Goal: Information Seeking & Learning: Learn about a topic

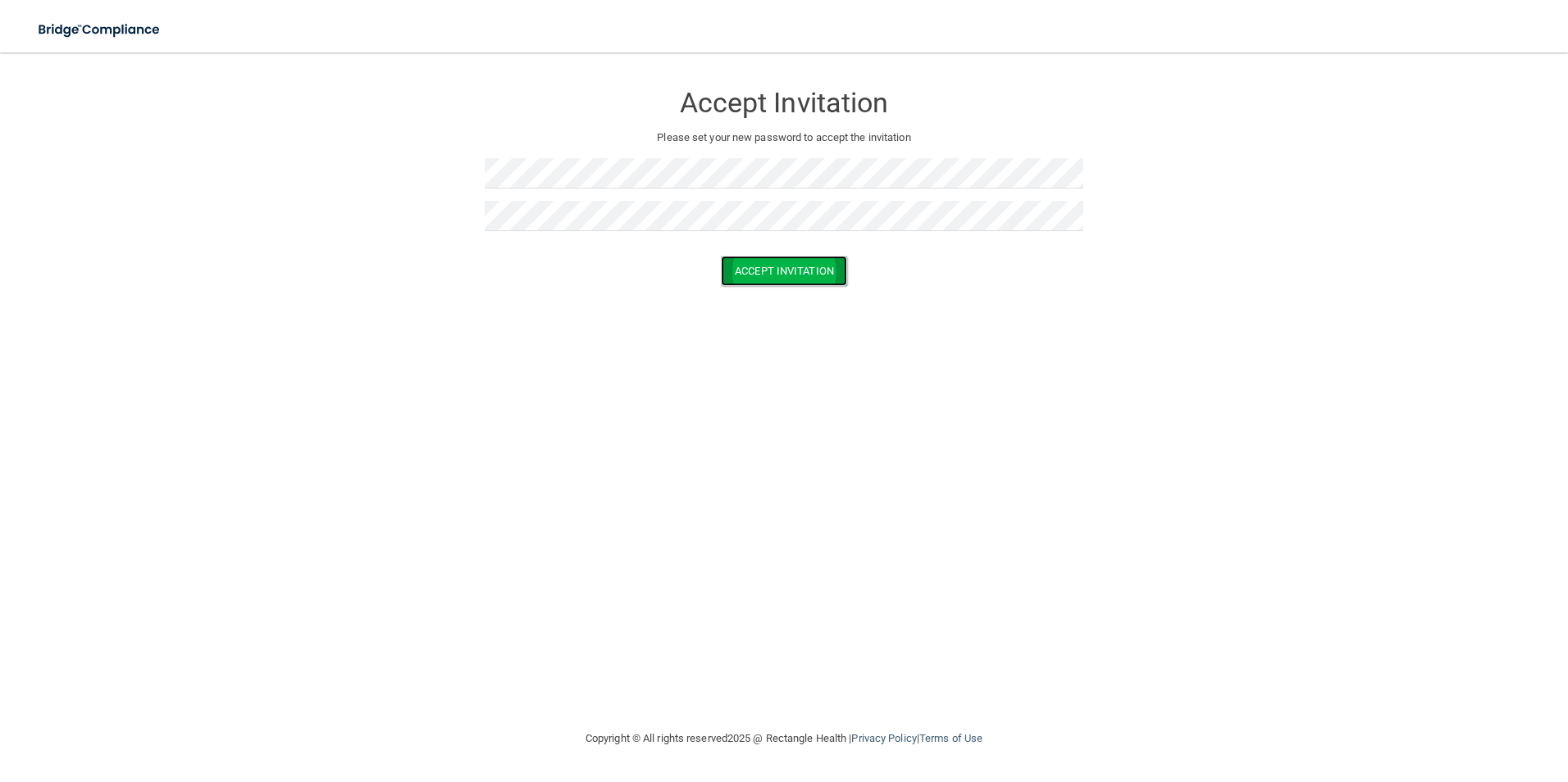
click at [766, 274] on button "Accept Invitation" at bounding box center [784, 271] width 127 height 30
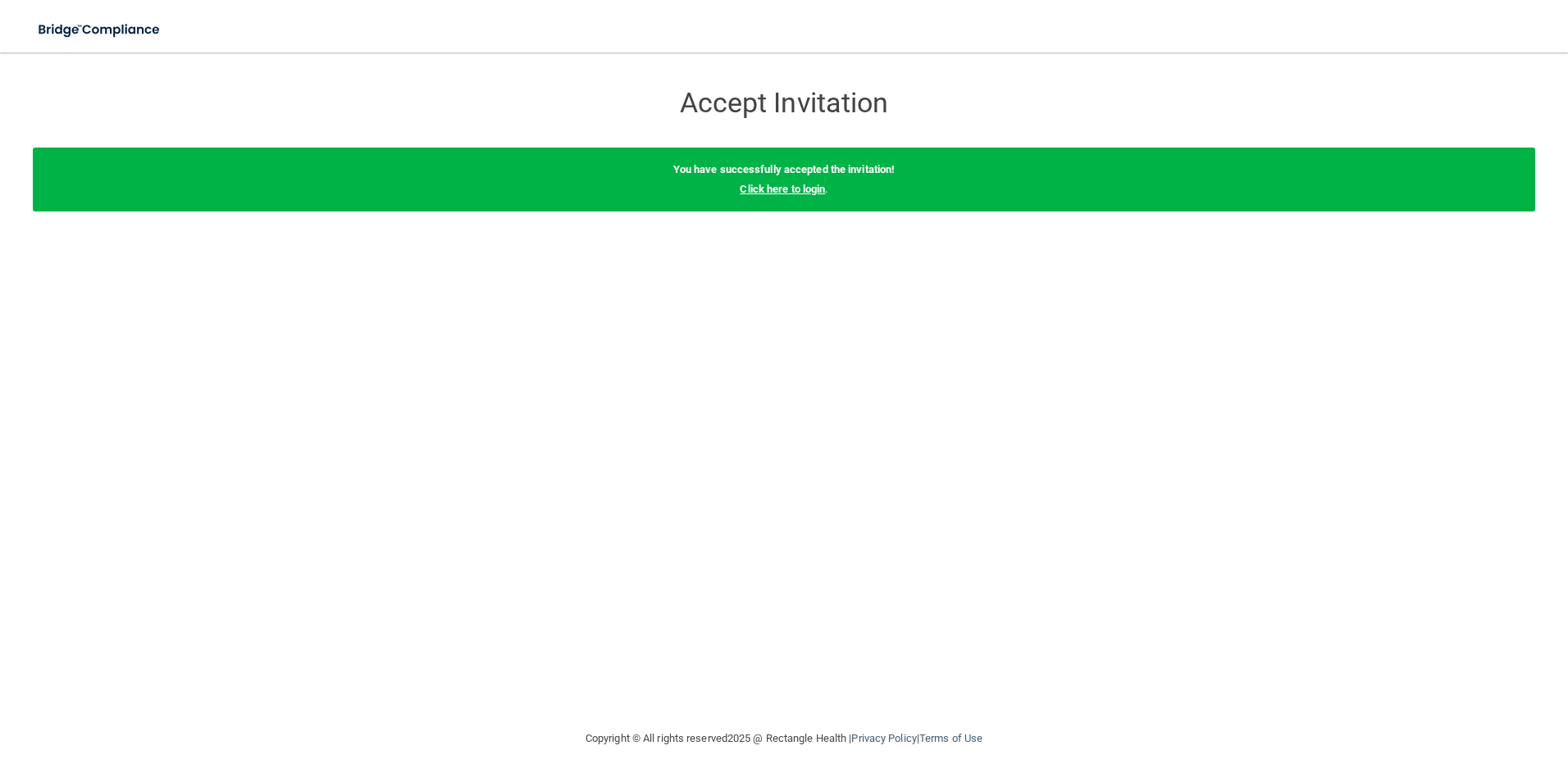
click at [796, 188] on link "Click here to login" at bounding box center [782, 189] width 85 height 12
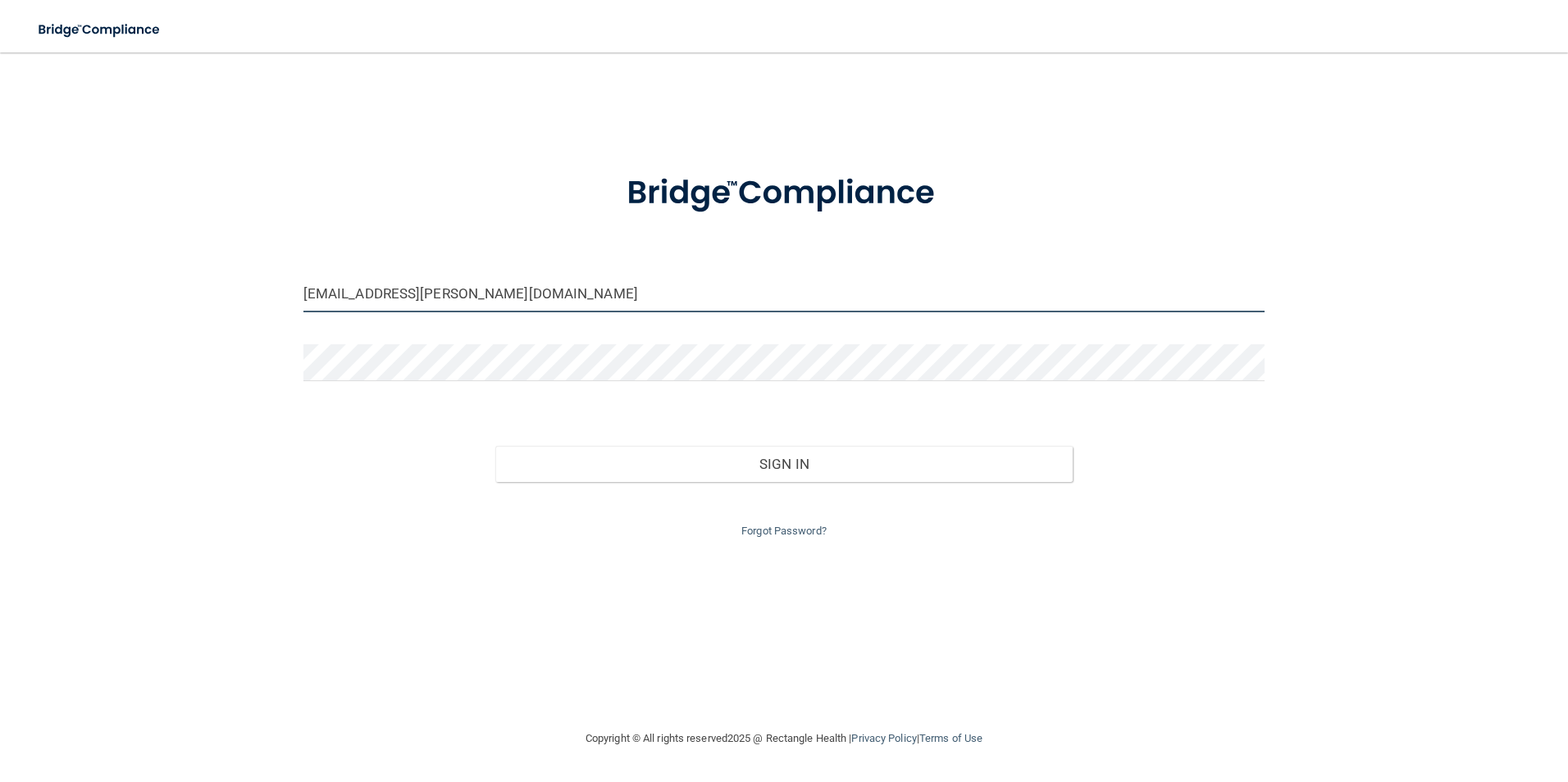
drag, startPoint x: 502, startPoint y: 294, endPoint x: 267, endPoint y: 294, distance: 235.0
click at [267, 294] on div "[EMAIL_ADDRESS][PERSON_NAME][DOMAIN_NAME] Invalid email/password. You don't hav…" at bounding box center [784, 391] width 1503 height 644
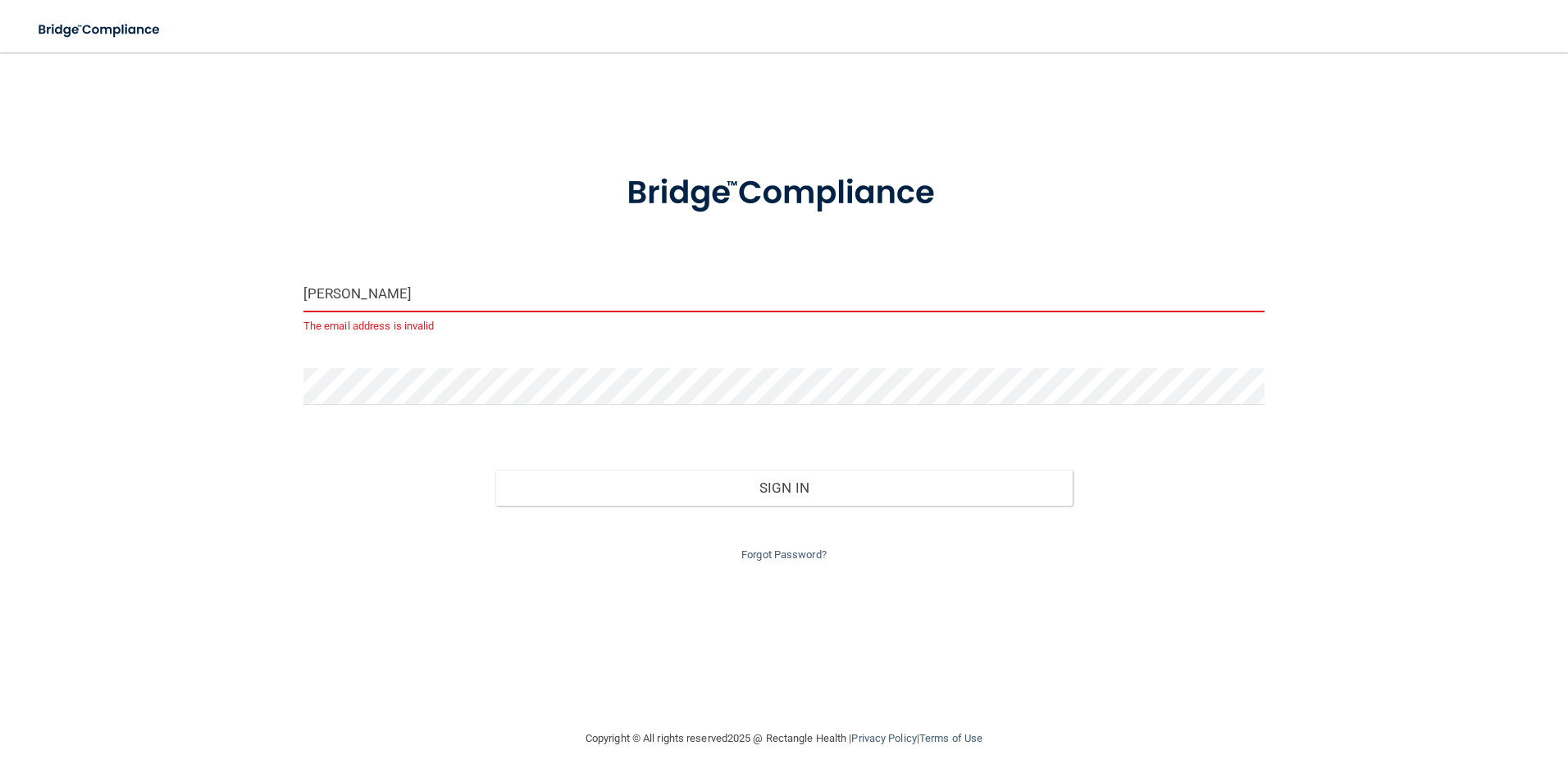
type input "[EMAIL_ADDRESS][DOMAIN_NAME]"
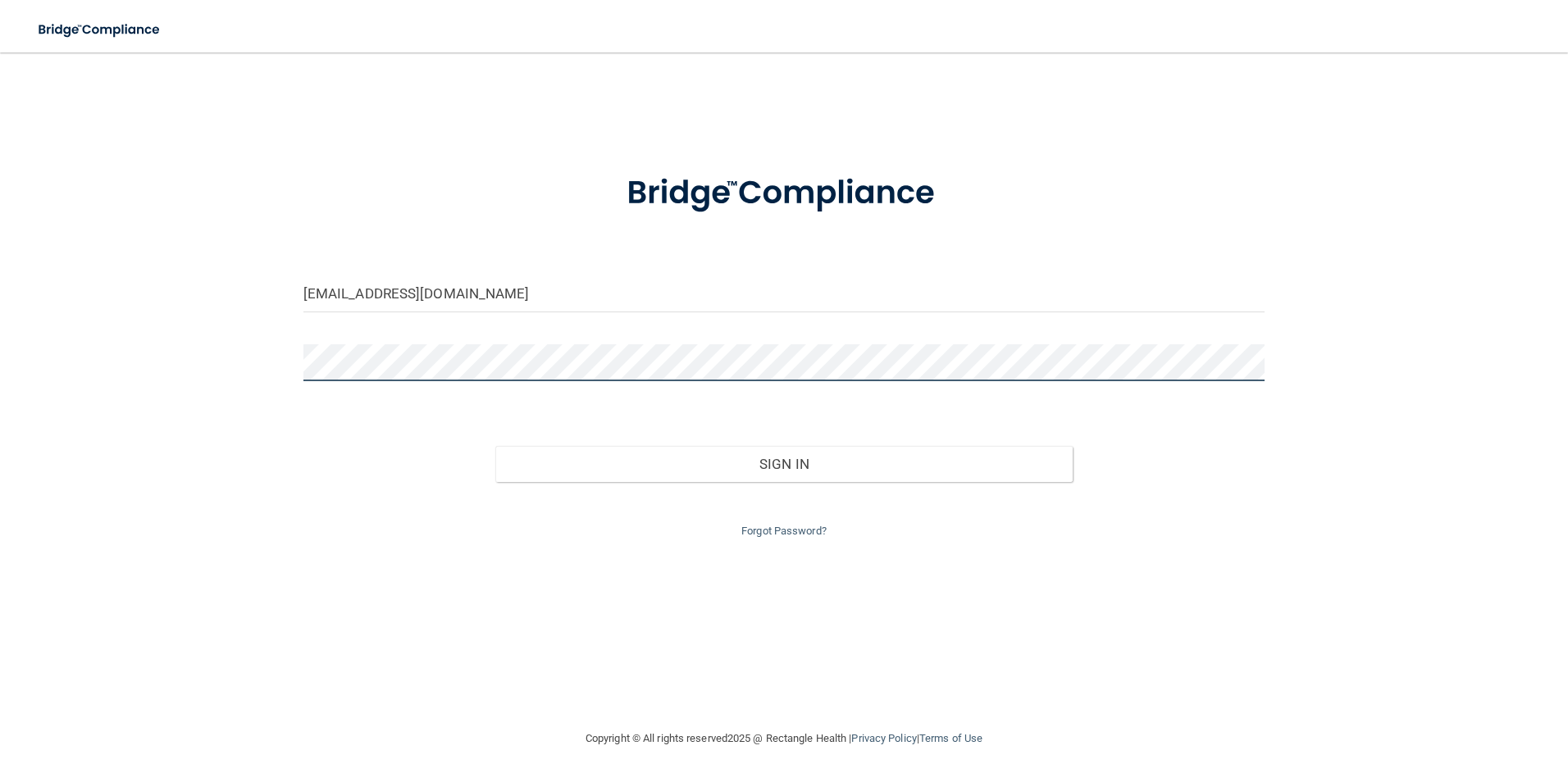
click at [194, 367] on div "[EMAIL_ADDRESS][DOMAIN_NAME] Invalid email/password. You don't have permission …" at bounding box center [784, 391] width 1503 height 644
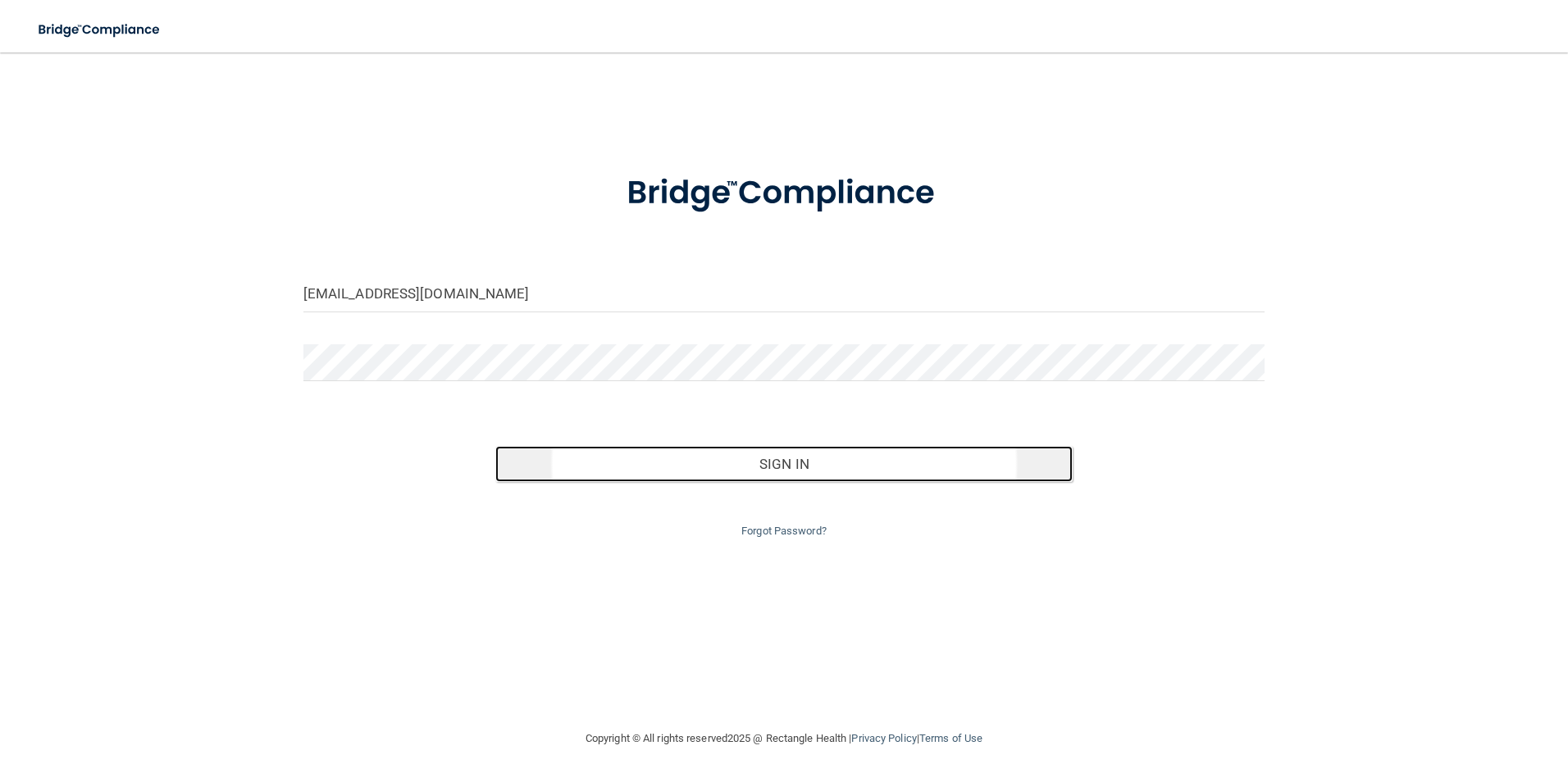
click at [764, 467] on button "Sign In" at bounding box center [784, 464] width 577 height 36
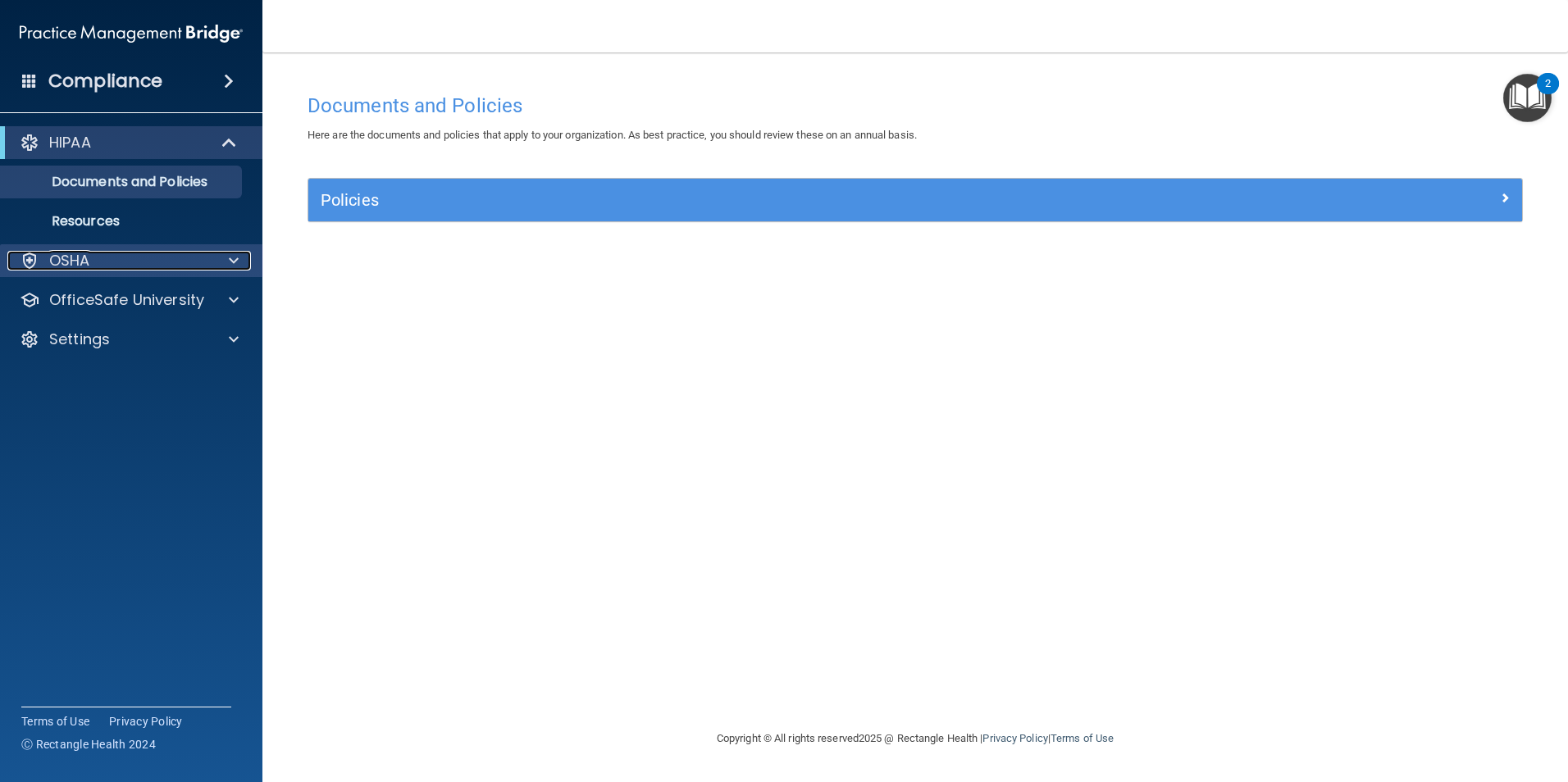
click at [239, 257] on div at bounding box center [231, 260] width 41 height 19
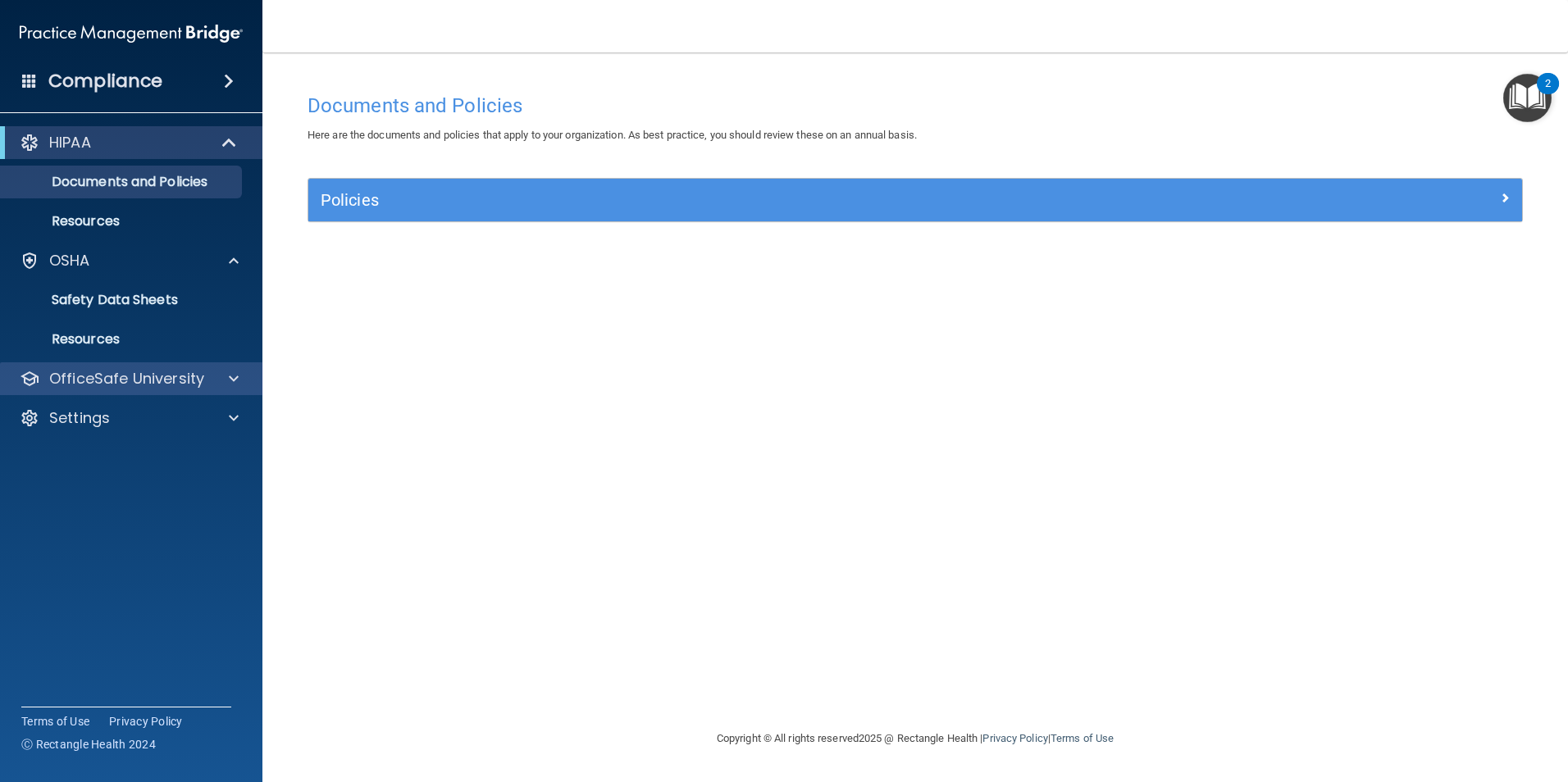
click at [236, 367] on div "OfficeSafe University" at bounding box center [131, 378] width 263 height 33
click at [235, 379] on span at bounding box center [233, 378] width 10 height 19
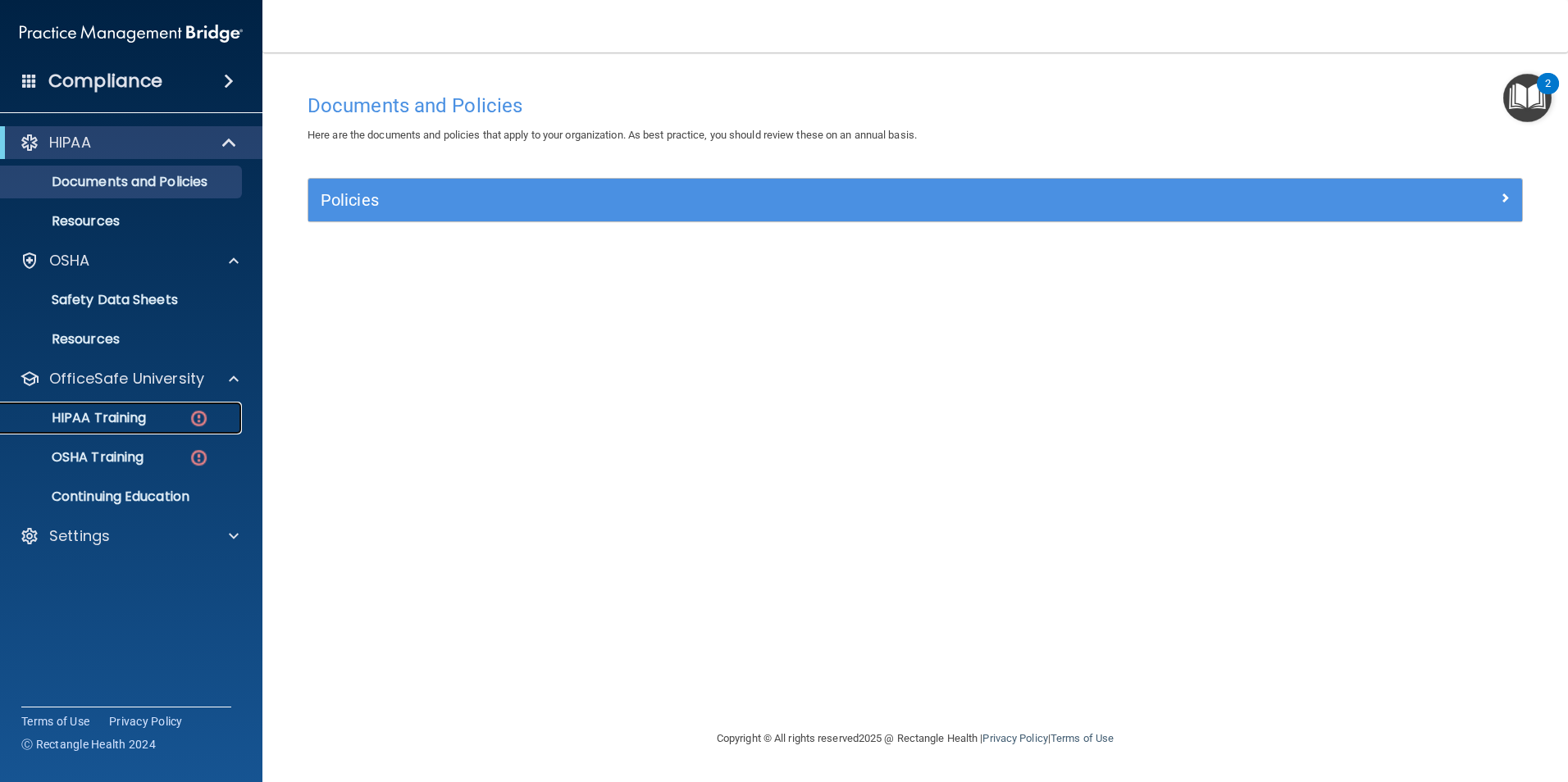
click at [106, 431] on link "HIPAA Training" at bounding box center [113, 418] width 259 height 33
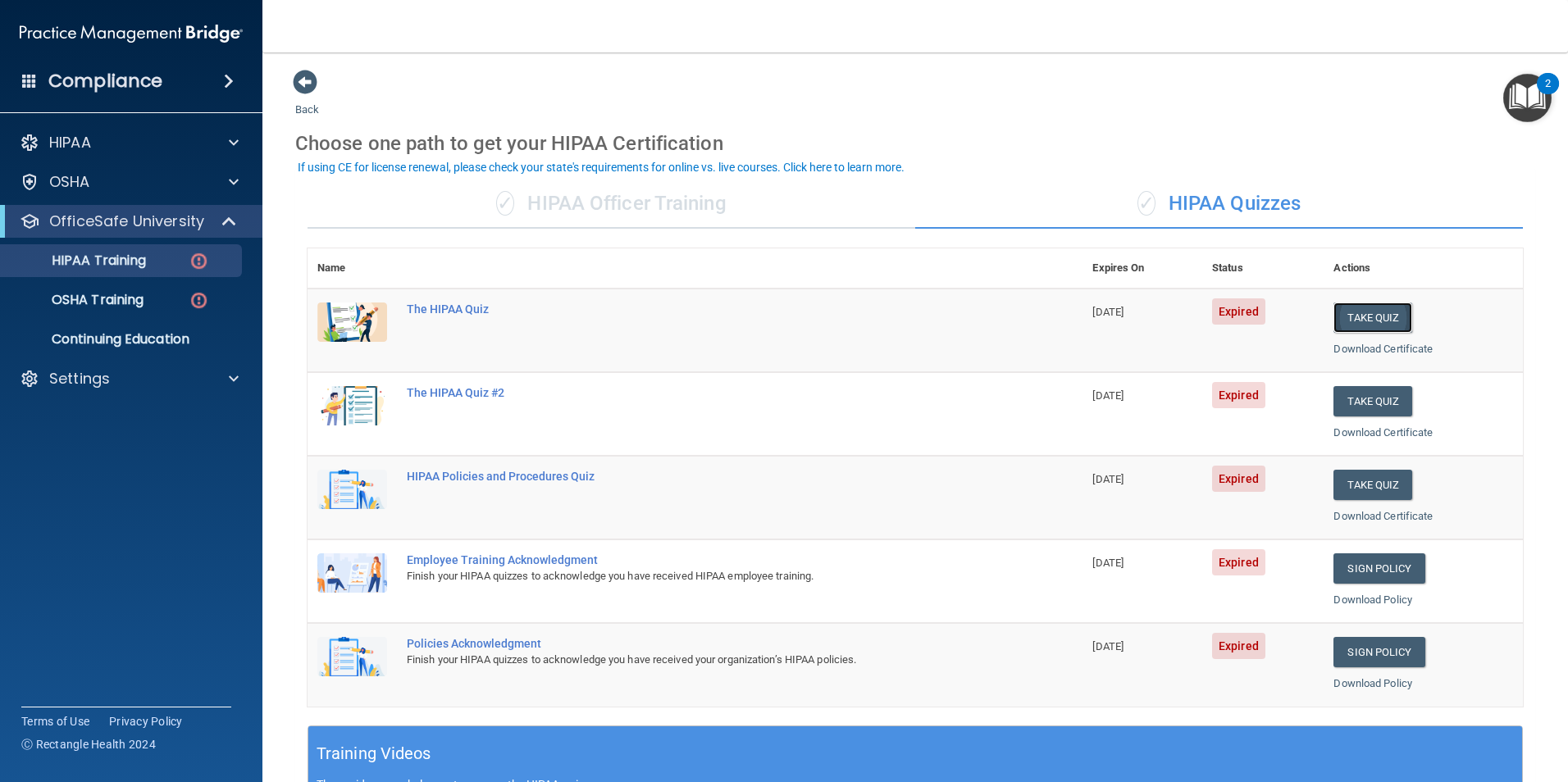
click at [1366, 324] on button "Take Quiz" at bounding box center [1373, 318] width 78 height 30
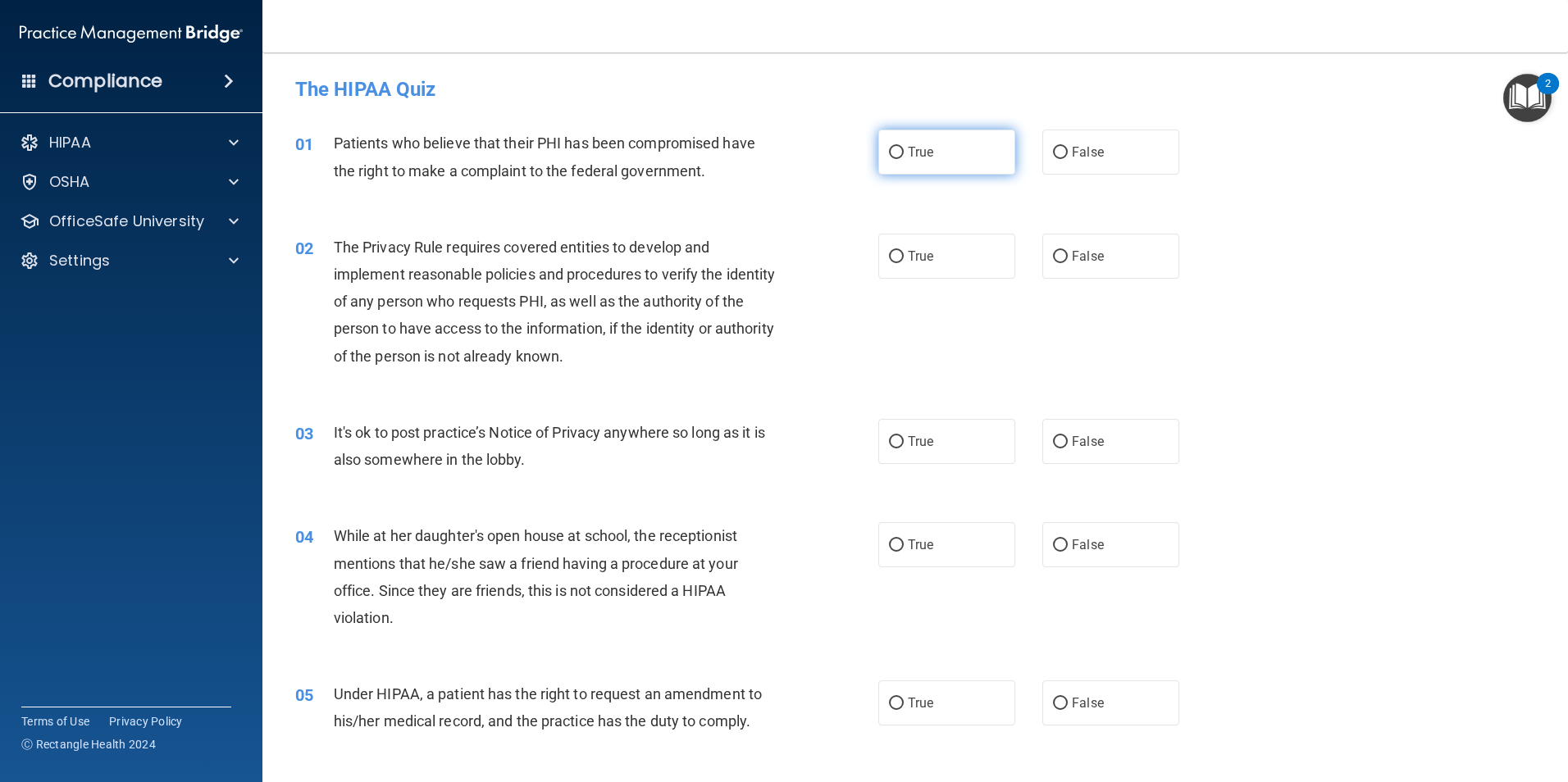
click at [890, 150] on input "True" at bounding box center [896, 153] width 15 height 12
radio input "true"
click at [889, 251] on input "True" at bounding box center [896, 257] width 15 height 12
radio input "true"
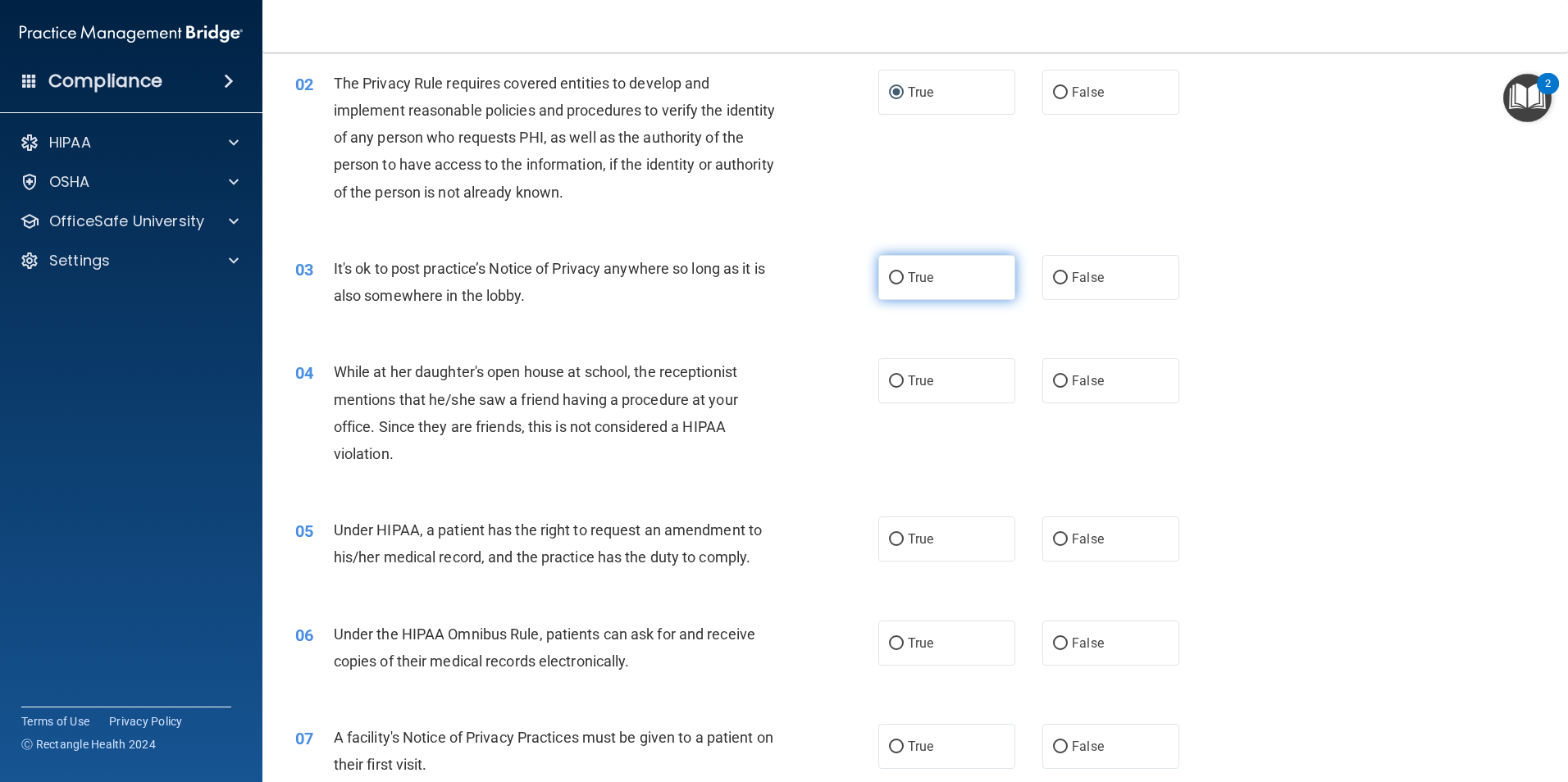
click at [893, 273] on input "True" at bounding box center [896, 278] width 15 height 12
radio input "true"
click at [1072, 380] on span "False" at bounding box center [1088, 381] width 32 height 16
click at [1066, 380] on input "False" at bounding box center [1060, 382] width 15 height 12
radio input "true"
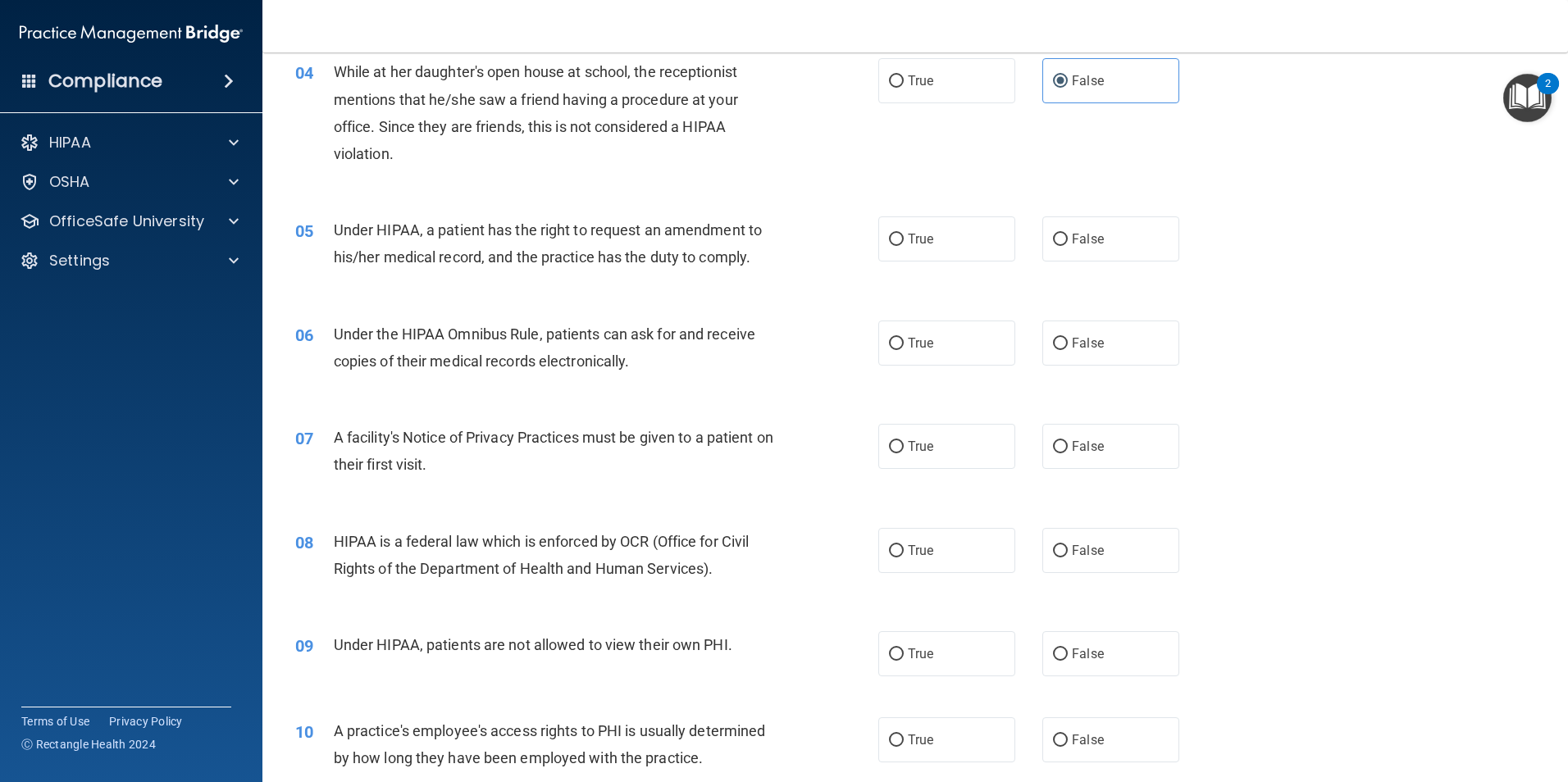
scroll to position [246, 0]
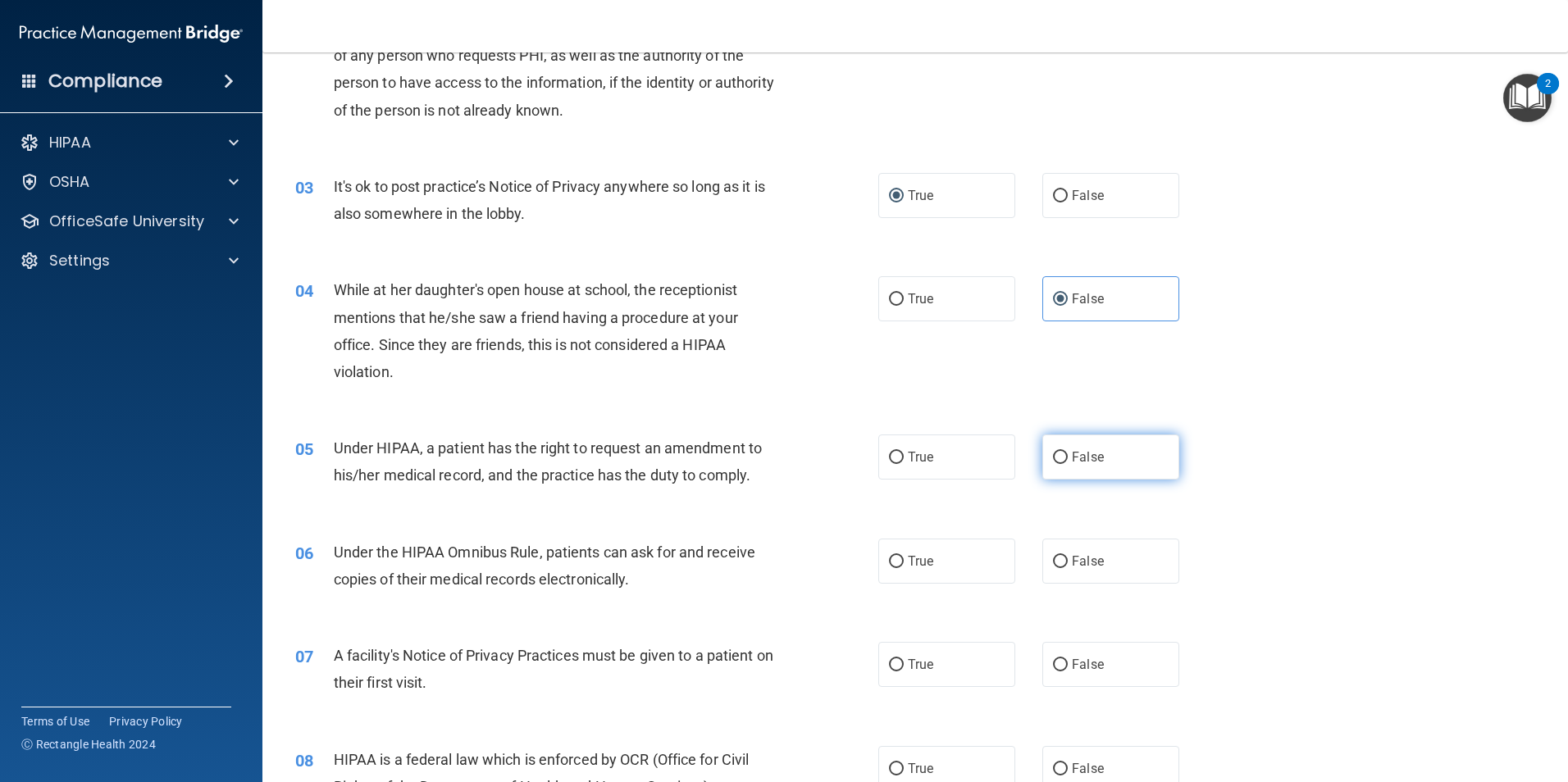
click at [1053, 459] on input "False" at bounding box center [1060, 458] width 15 height 12
radio input "true"
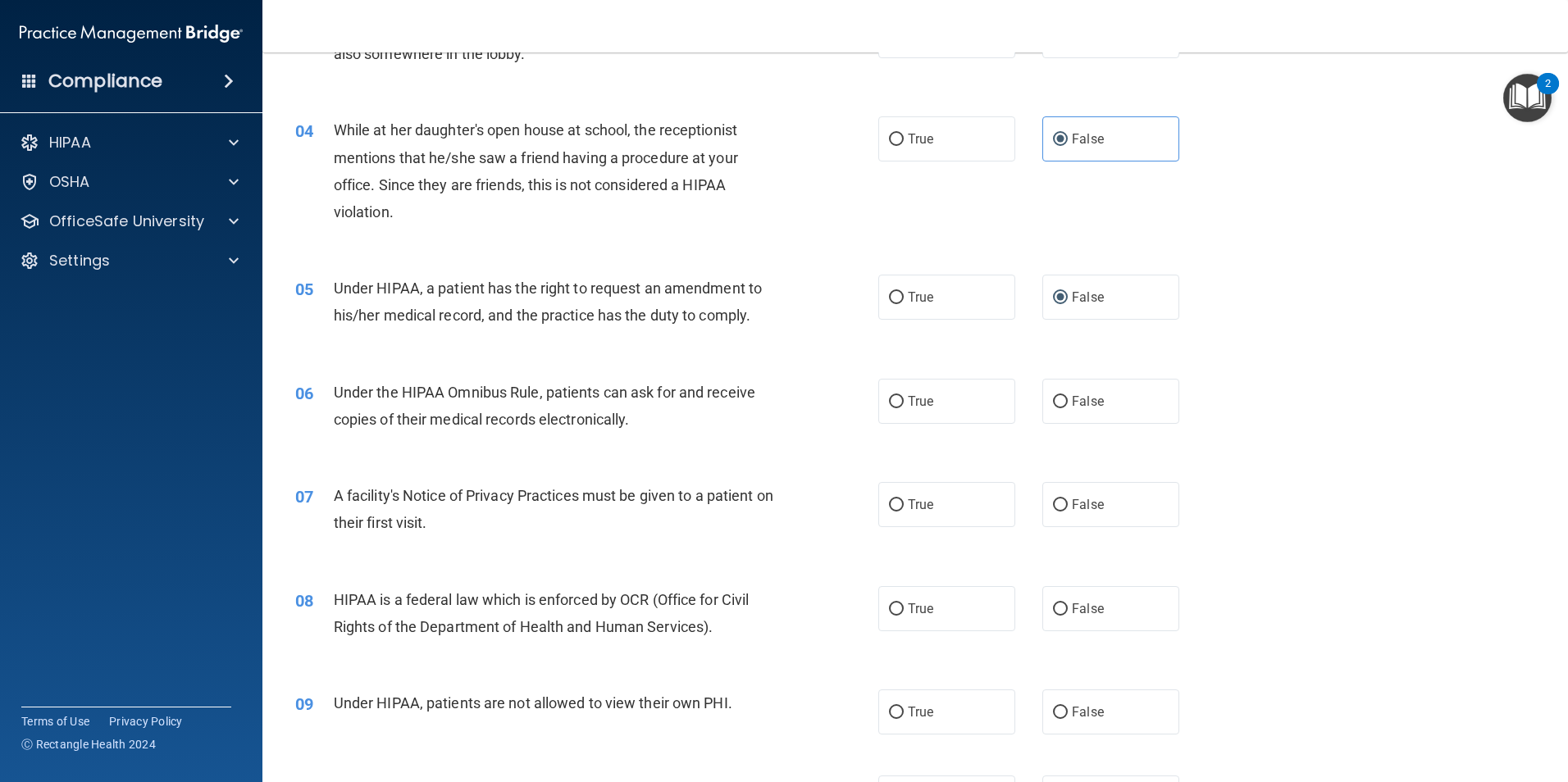
scroll to position [574, 0]
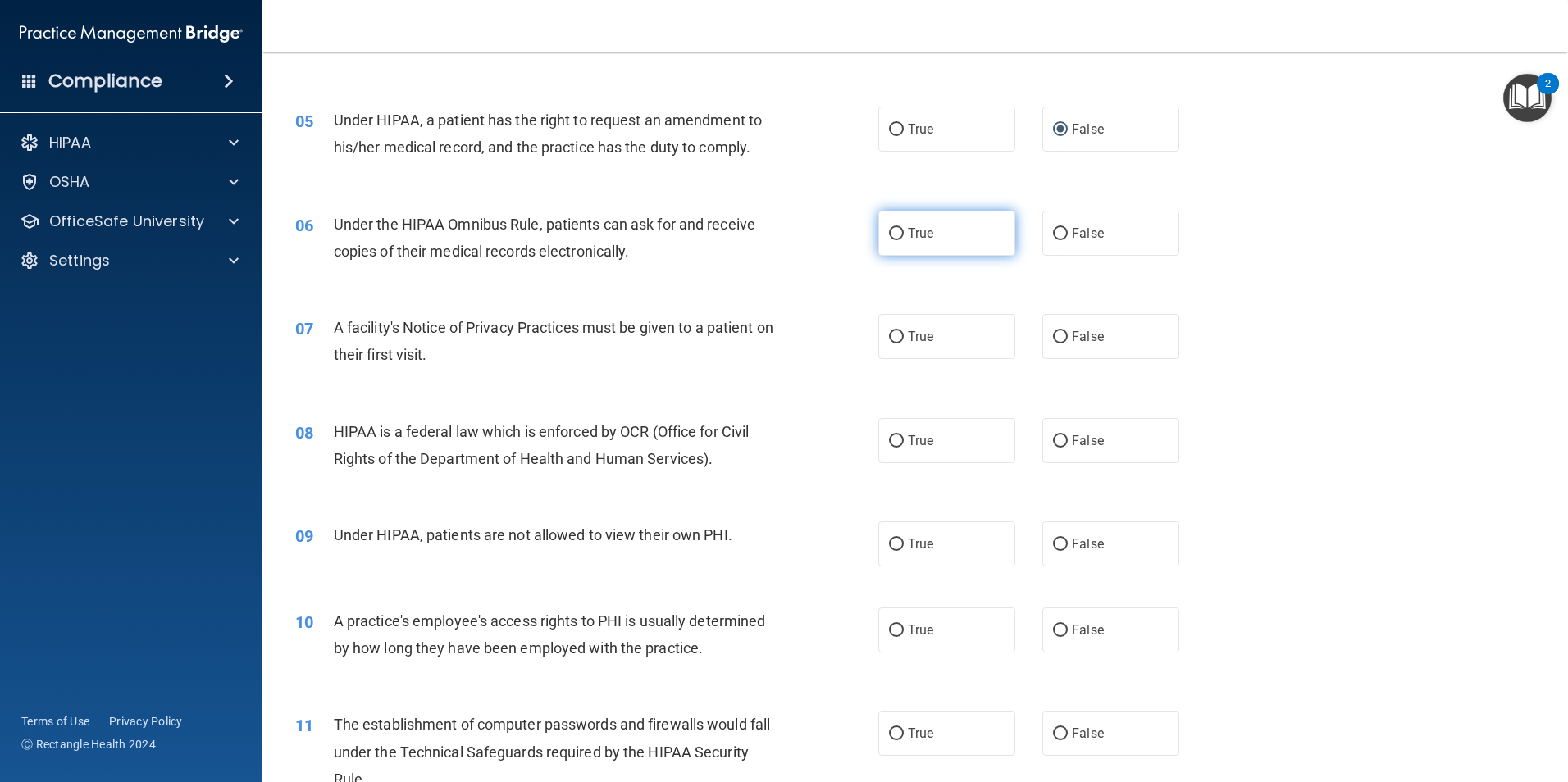
click at [901, 233] on label "True" at bounding box center [947, 233] width 137 height 45
click at [901, 233] on input "True" at bounding box center [896, 234] width 15 height 12
radio input "true"
click at [900, 340] on label "True" at bounding box center [947, 336] width 137 height 45
click at [900, 340] on input "True" at bounding box center [896, 338] width 15 height 12
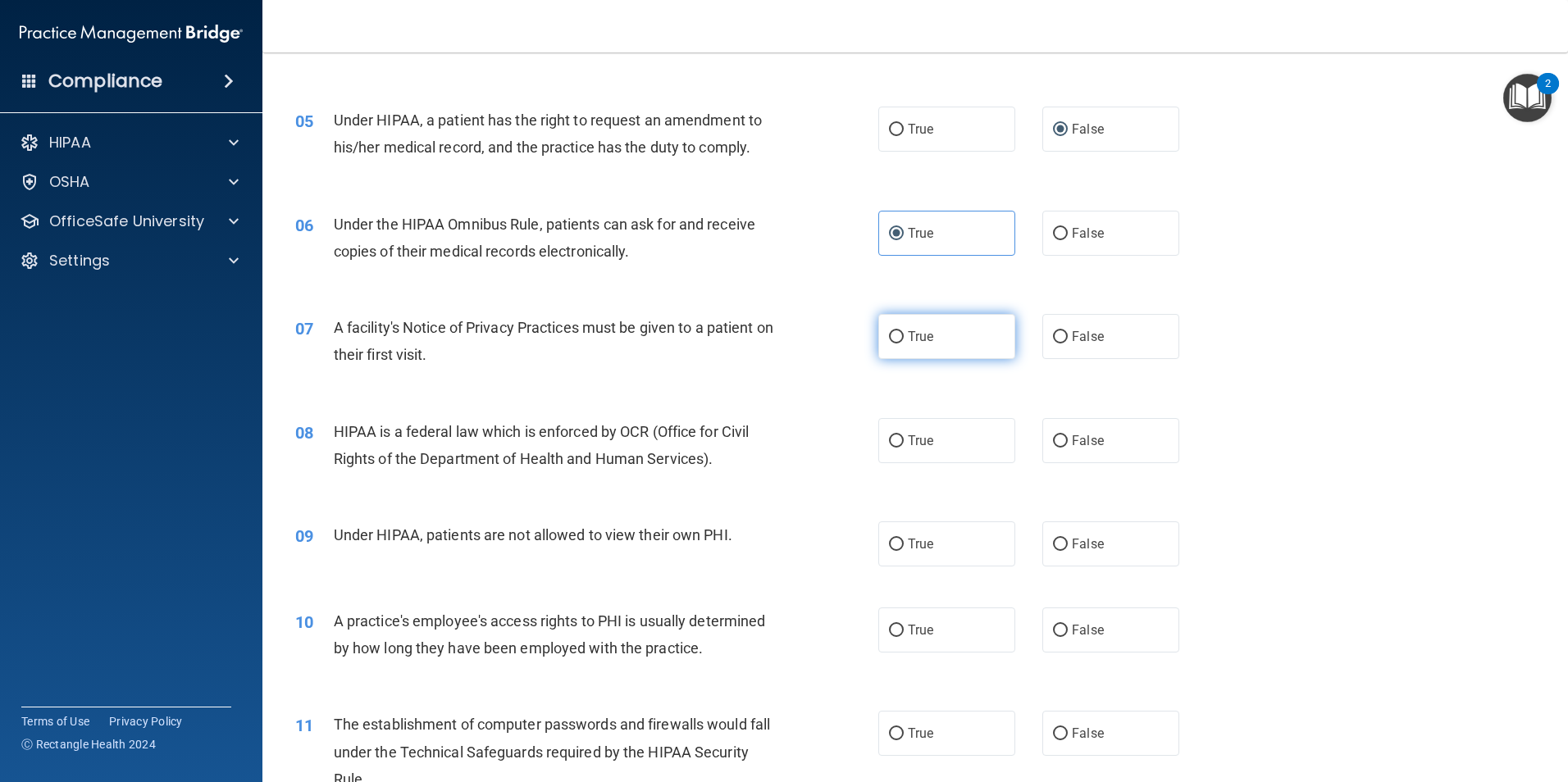
radio input "true"
click at [915, 442] on span "True" at bounding box center [920, 441] width 26 height 16
click at [904, 442] on input "True" at bounding box center [896, 442] width 15 height 12
radio input "true"
click at [1059, 547] on input "False" at bounding box center [1060, 544] width 15 height 12
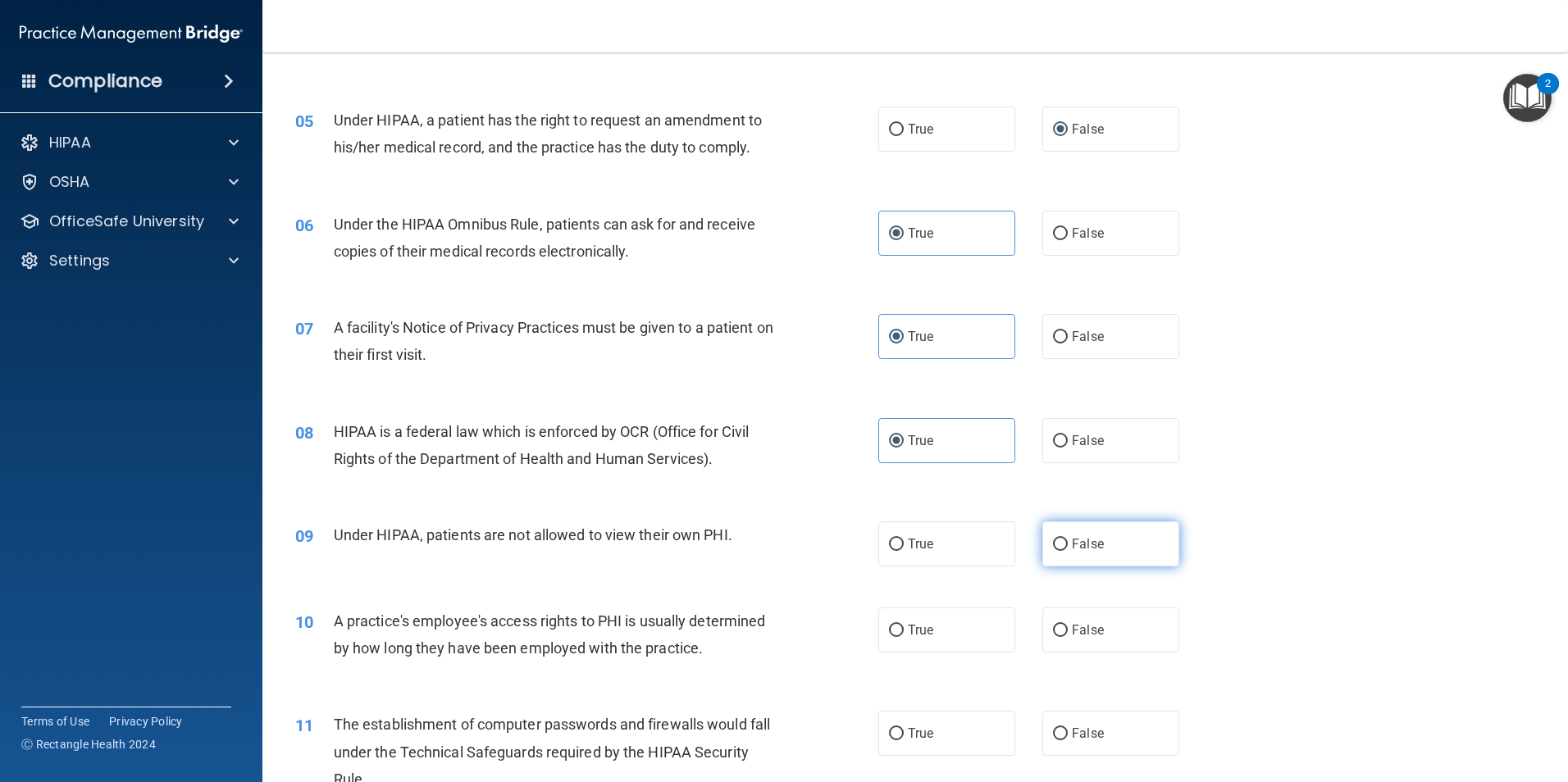
radio input "true"
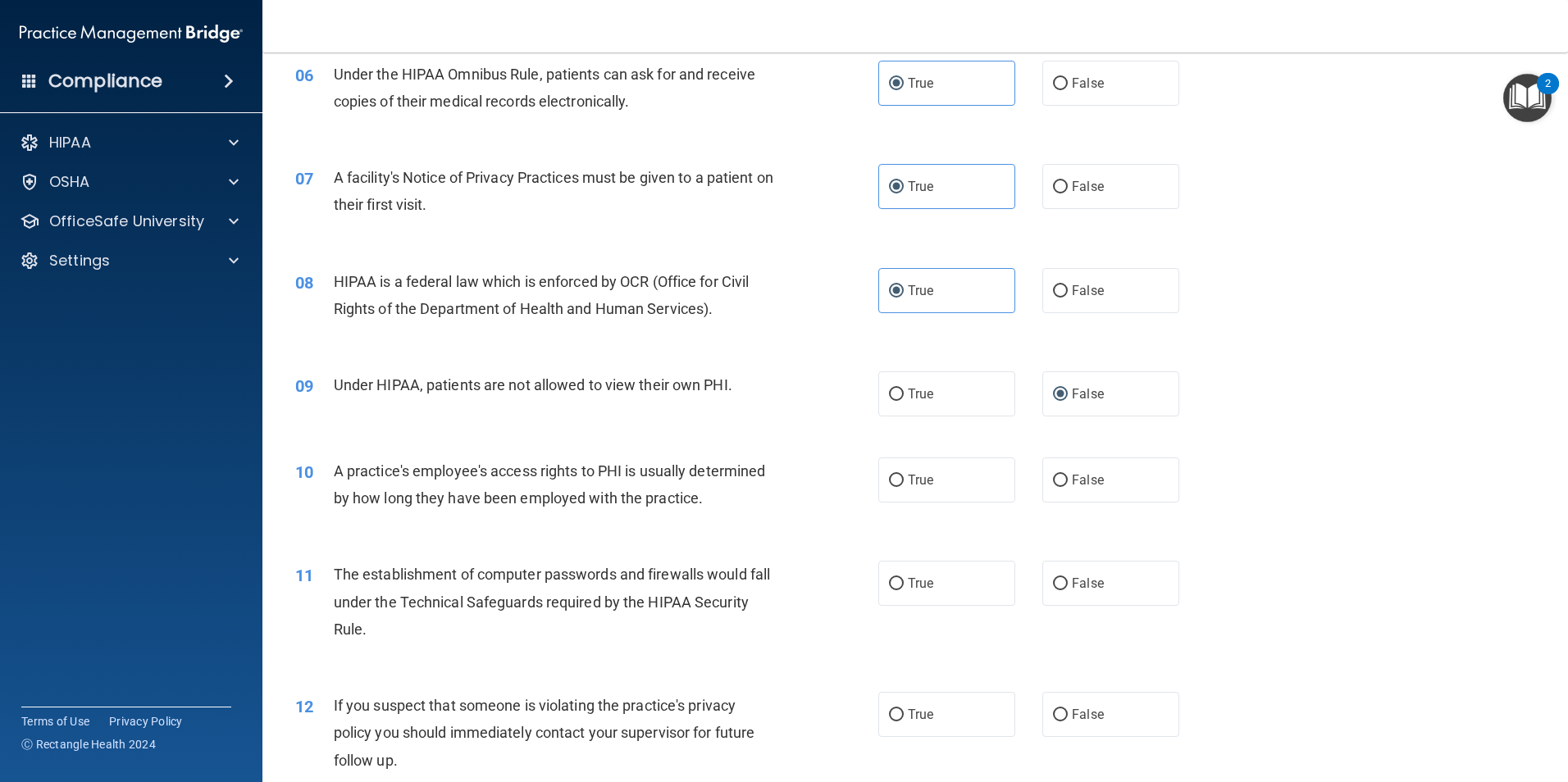
scroll to position [902, 0]
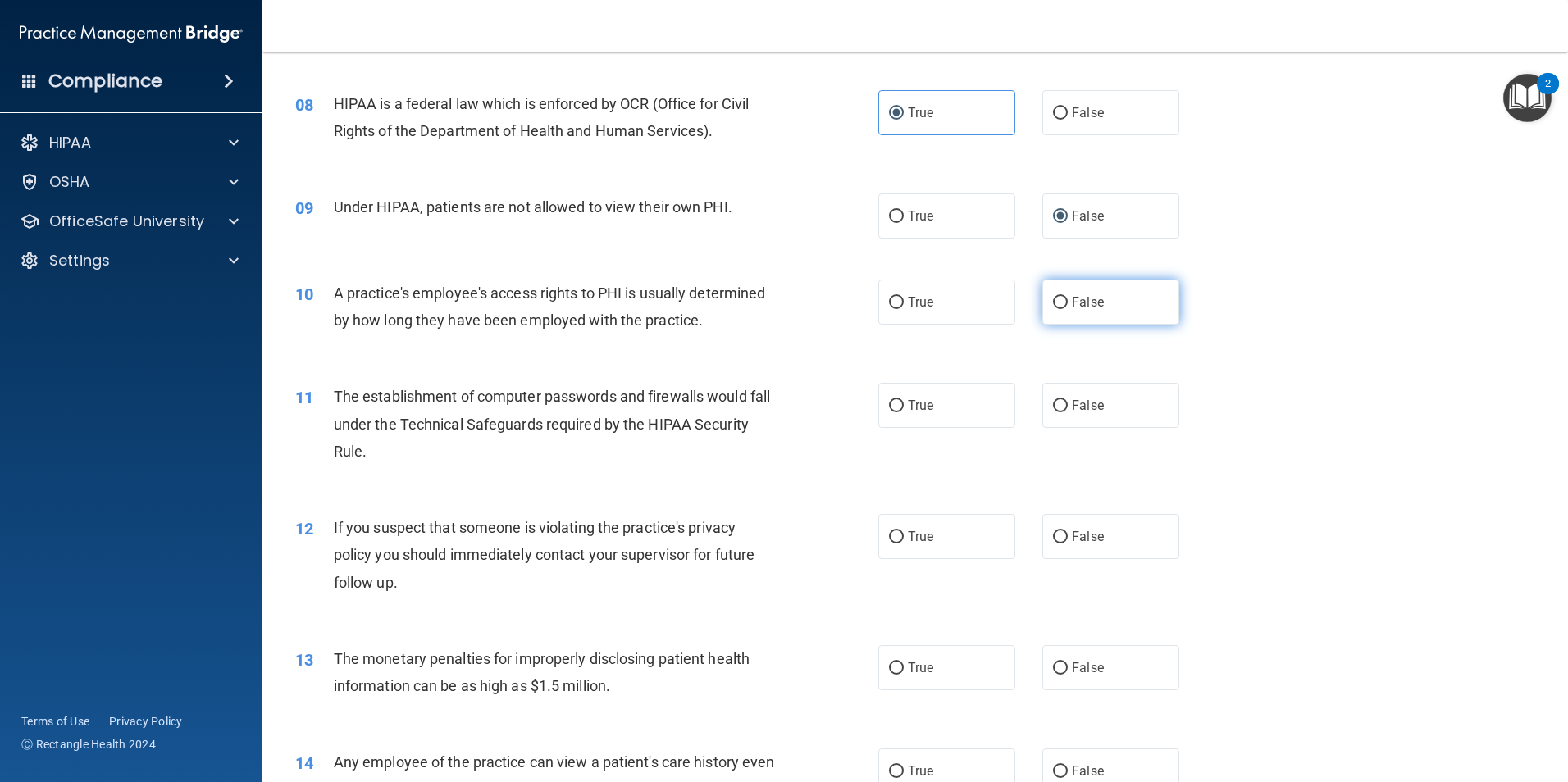
click at [1060, 303] on label "False" at bounding box center [1111, 302] width 137 height 45
click at [1060, 303] on input "False" at bounding box center [1060, 303] width 15 height 12
radio input "true"
click at [889, 406] on input "True" at bounding box center [896, 406] width 15 height 12
radio input "true"
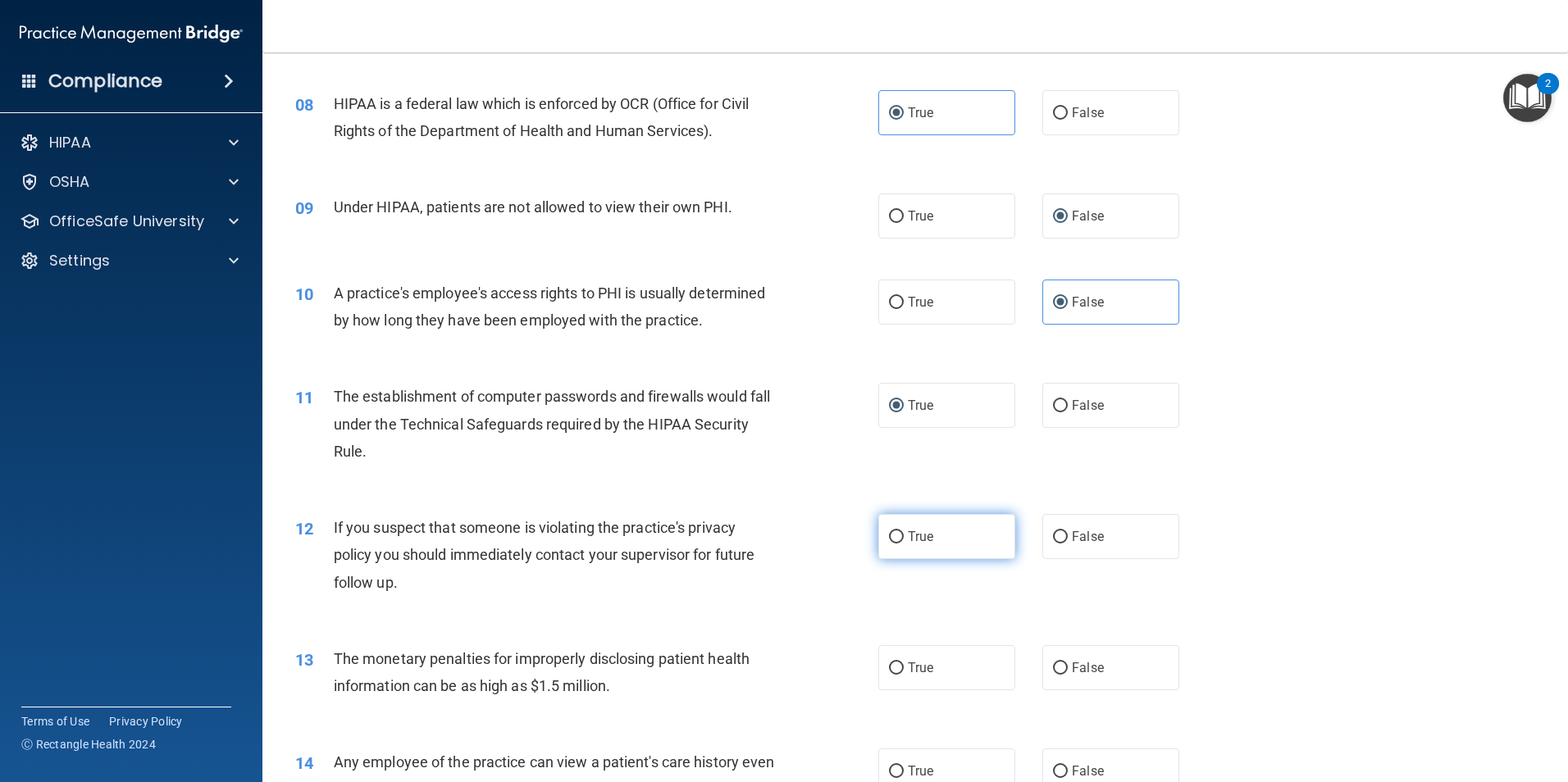
click at [897, 537] on input "True" at bounding box center [896, 537] width 15 height 12
radio input "true"
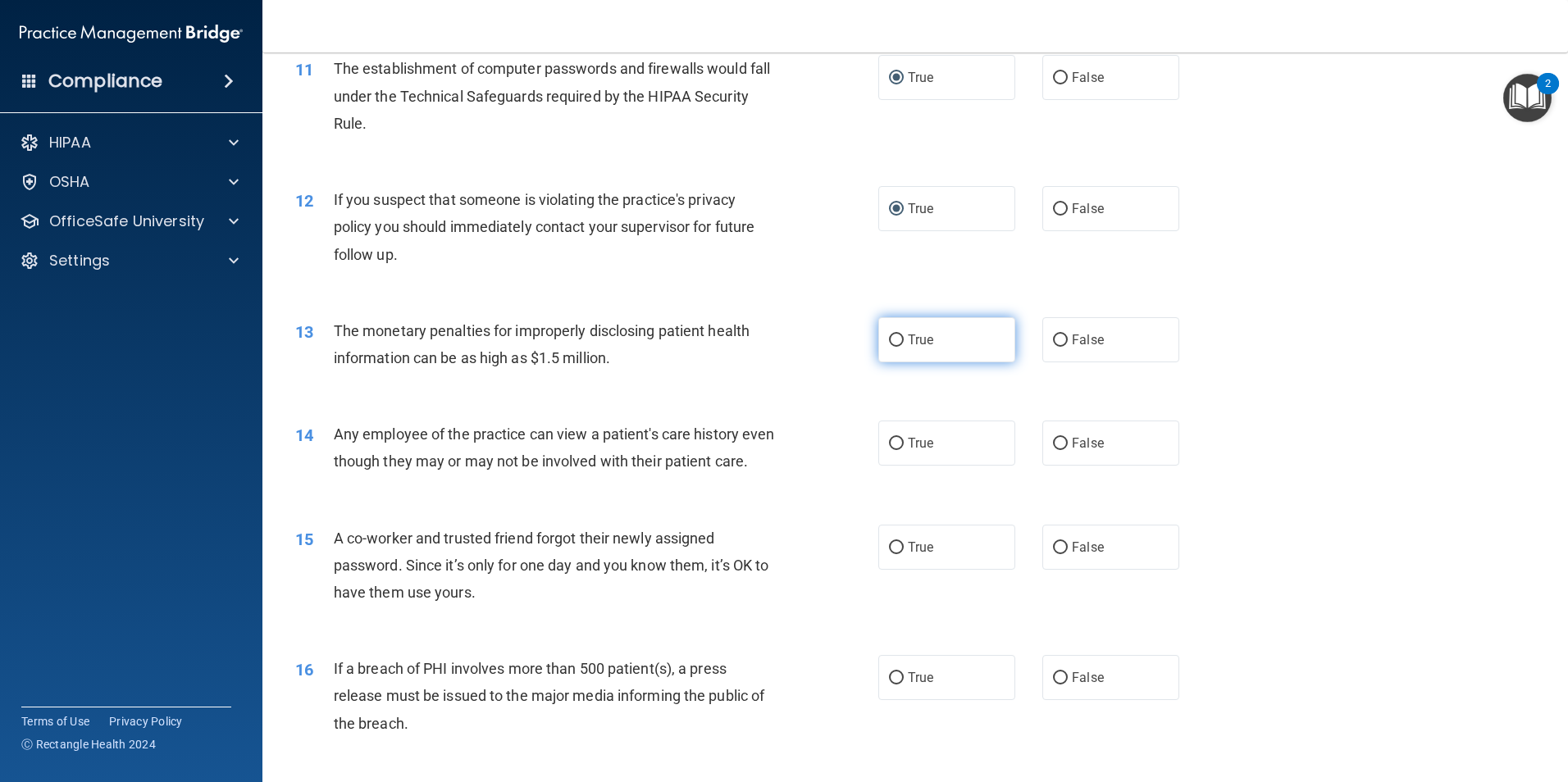
click at [921, 350] on label "True" at bounding box center [947, 340] width 137 height 45
click at [904, 347] on input "True" at bounding box center [896, 340] width 15 height 12
radio input "true"
click at [1053, 441] on input "False" at bounding box center [1060, 444] width 15 height 12
radio input "true"
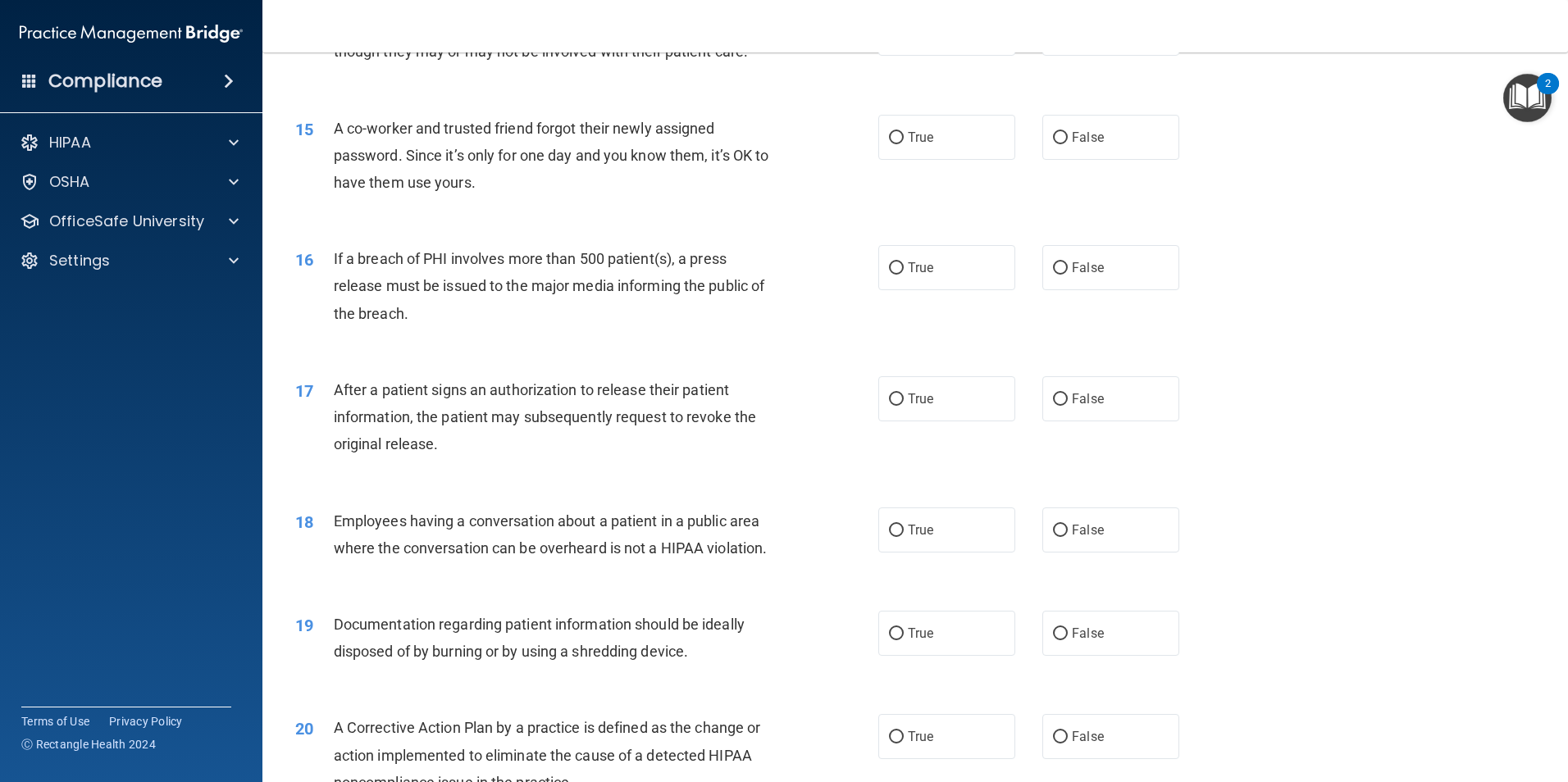
scroll to position [1558, 0]
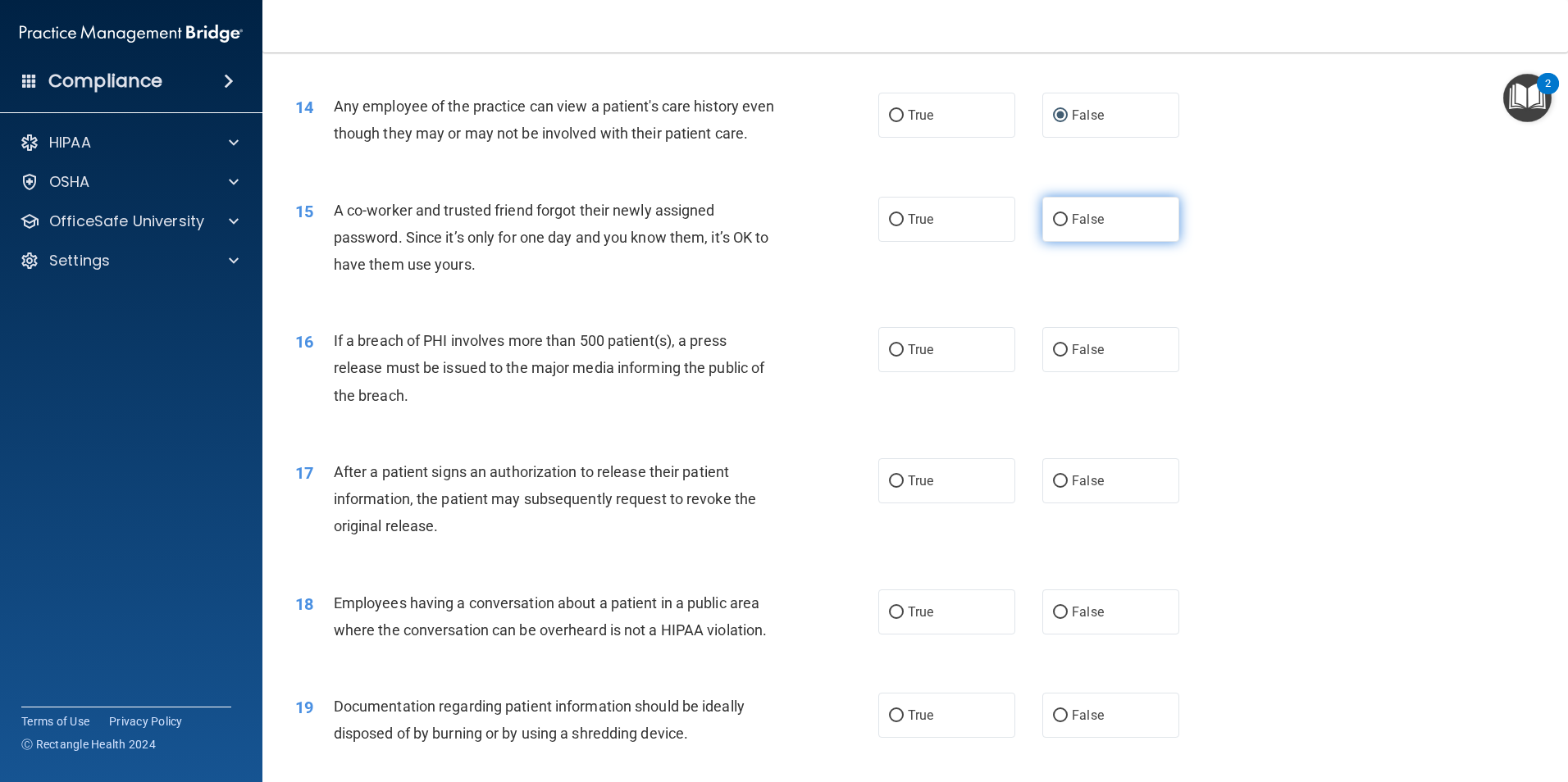
click at [1053, 226] on input "False" at bounding box center [1060, 220] width 15 height 12
radio input "true"
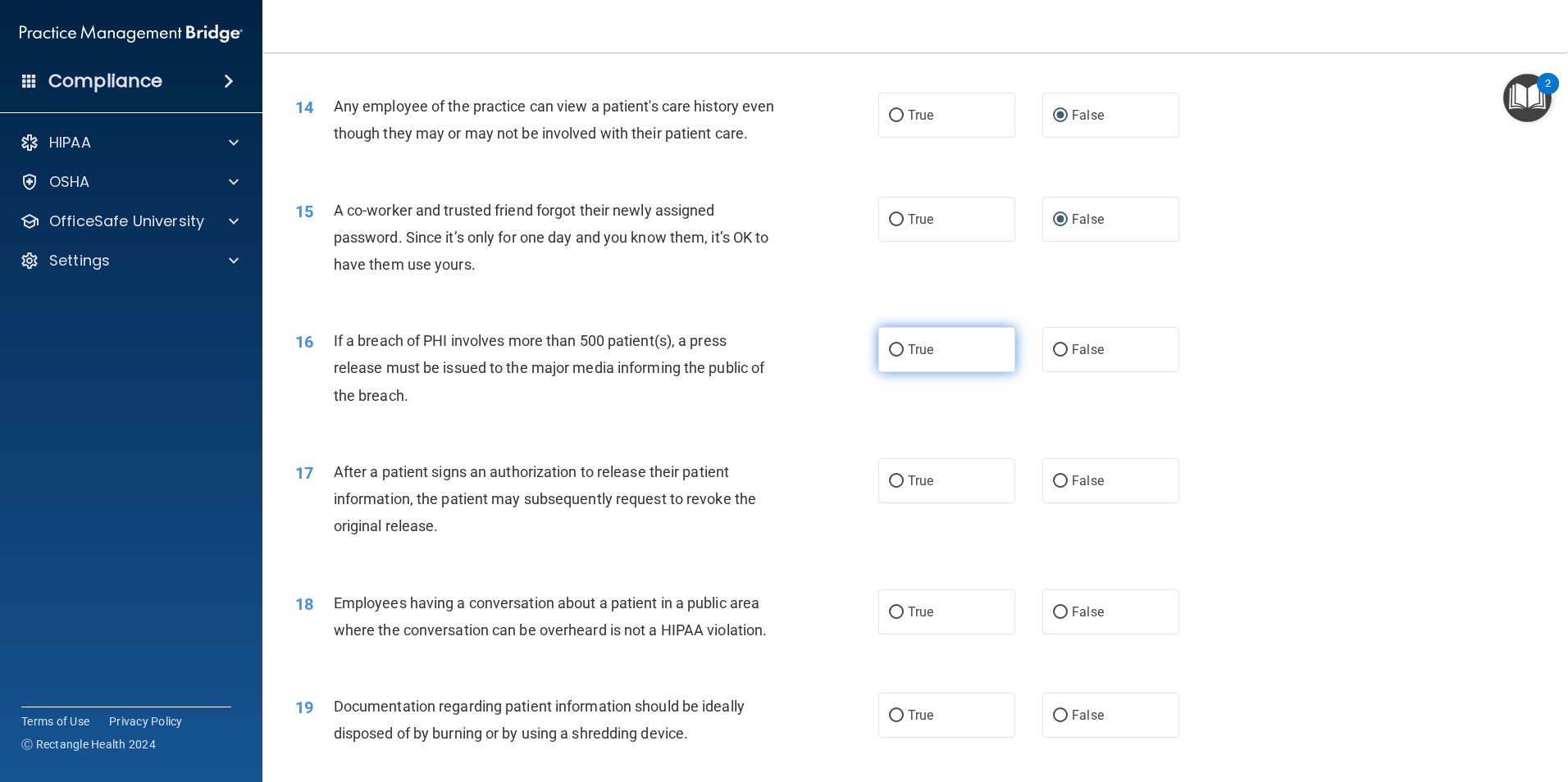
click at [919, 357] on span "True" at bounding box center [920, 350] width 26 height 16
click at [904, 356] on input "True" at bounding box center [896, 350] width 15 height 12
radio input "true"
click at [895, 488] on input "True" at bounding box center [896, 482] width 15 height 12
radio input "true"
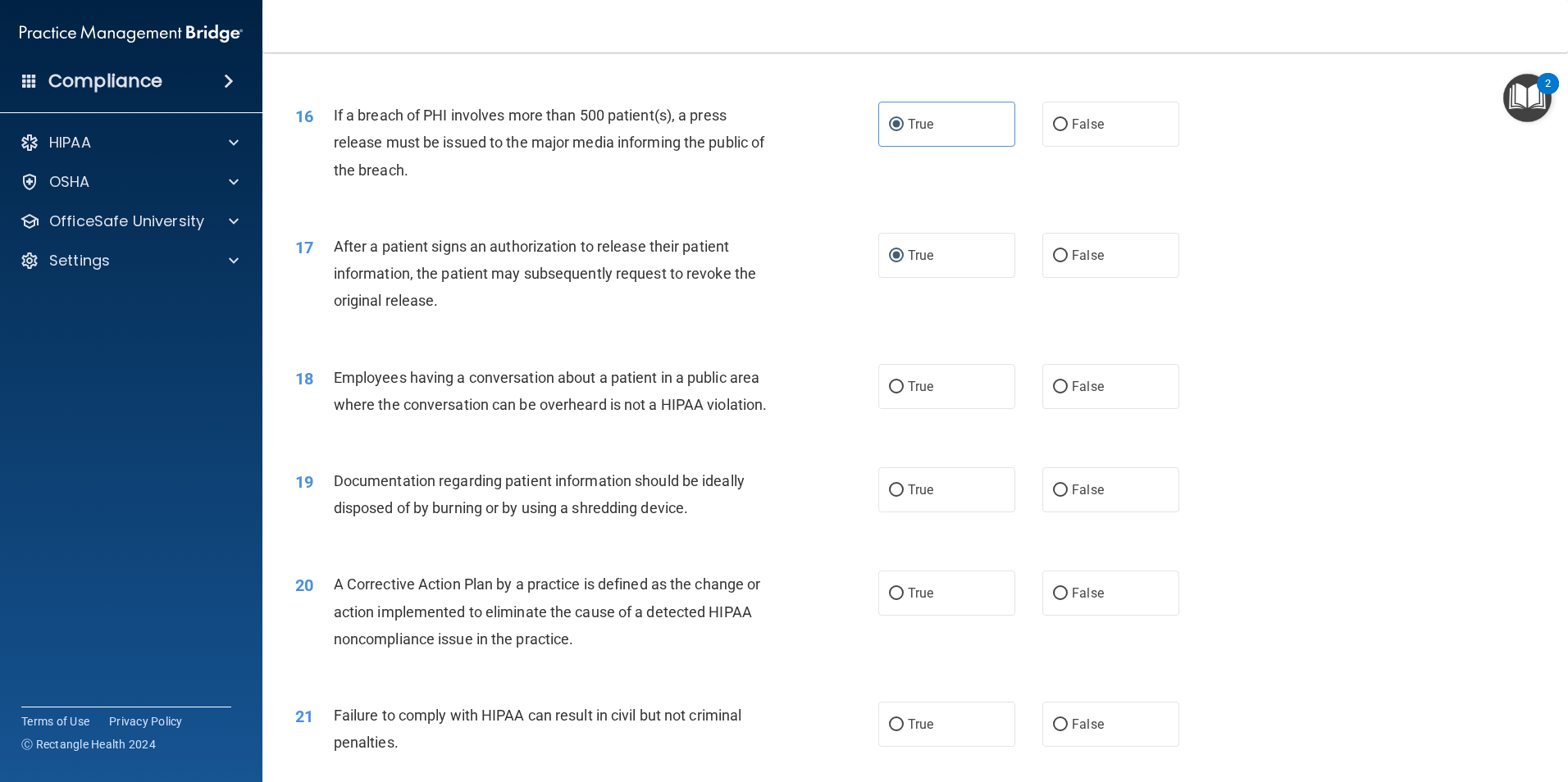
scroll to position [1886, 0]
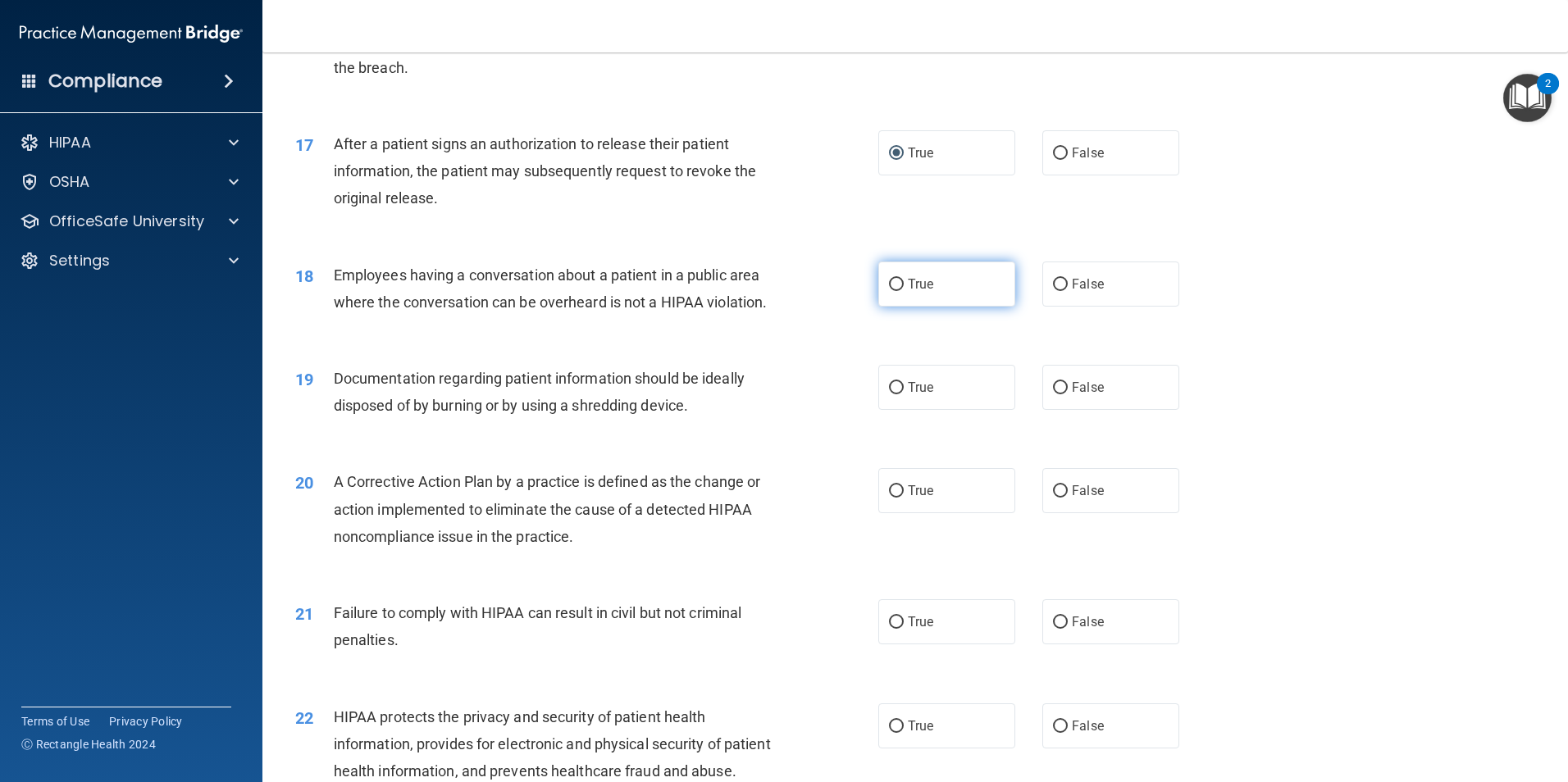
click at [900, 304] on label "True" at bounding box center [947, 283] width 137 height 45
click at [900, 291] on input "True" at bounding box center [896, 285] width 15 height 12
radio input "true"
click at [1054, 394] on input "False" at bounding box center [1060, 388] width 15 height 12
radio input "true"
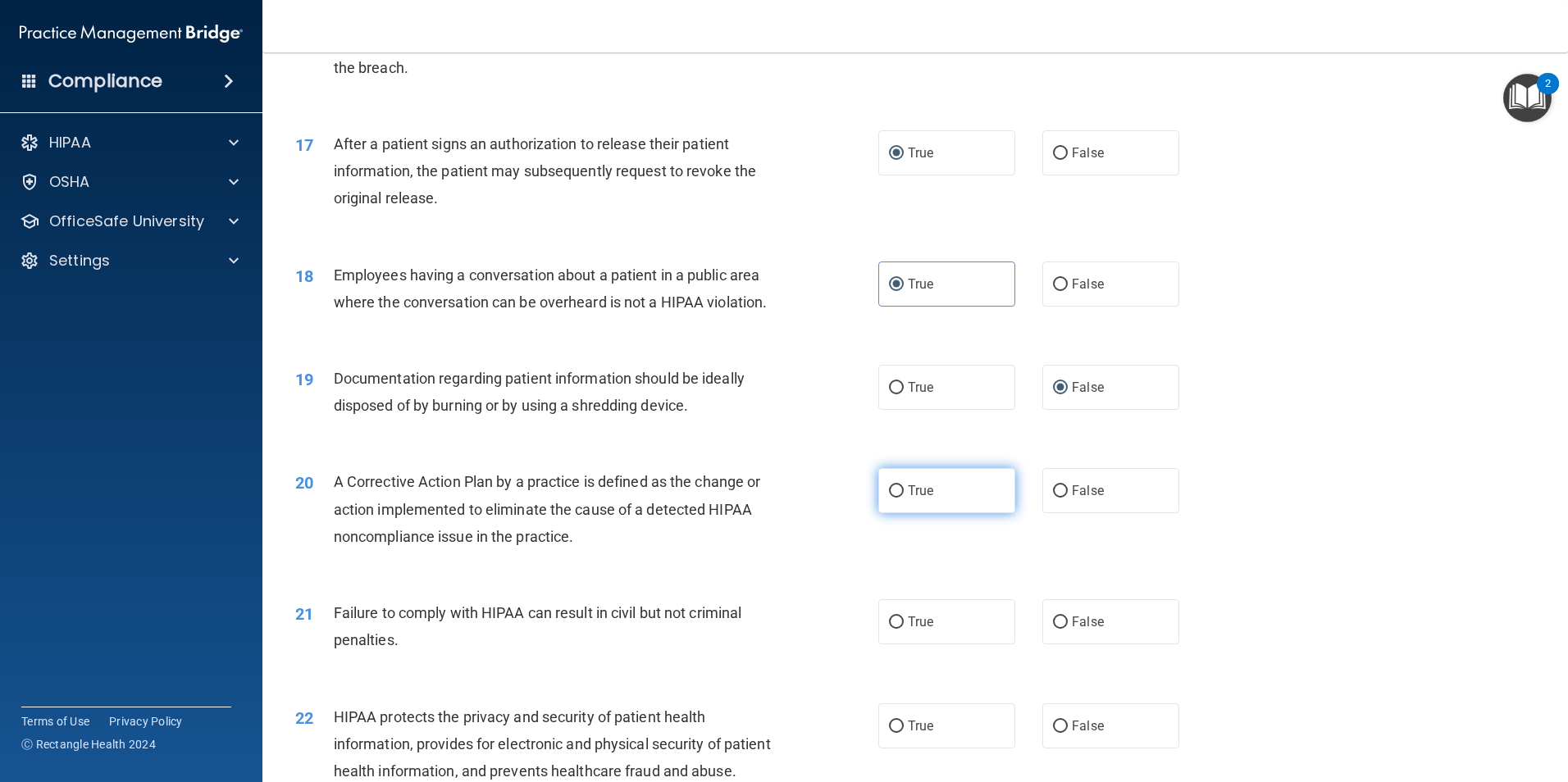
click at [925, 514] on label "True" at bounding box center [947, 490] width 137 height 45
click at [904, 498] on input "True" at bounding box center [896, 492] width 15 height 12
radio input "true"
click at [1086, 630] on span "False" at bounding box center [1088, 622] width 32 height 16
click at [1068, 629] on input "False" at bounding box center [1060, 623] width 15 height 12
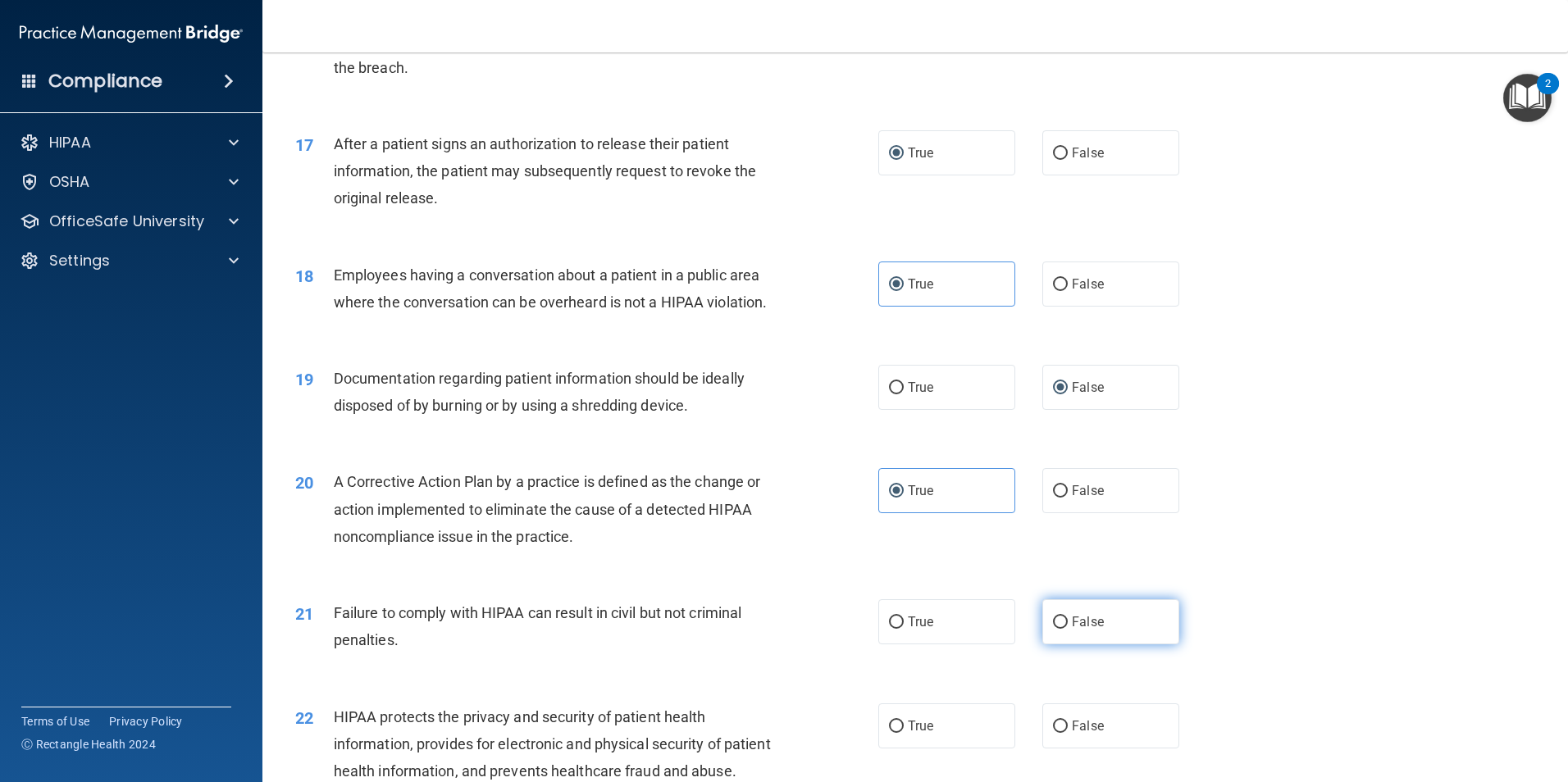
radio input "true"
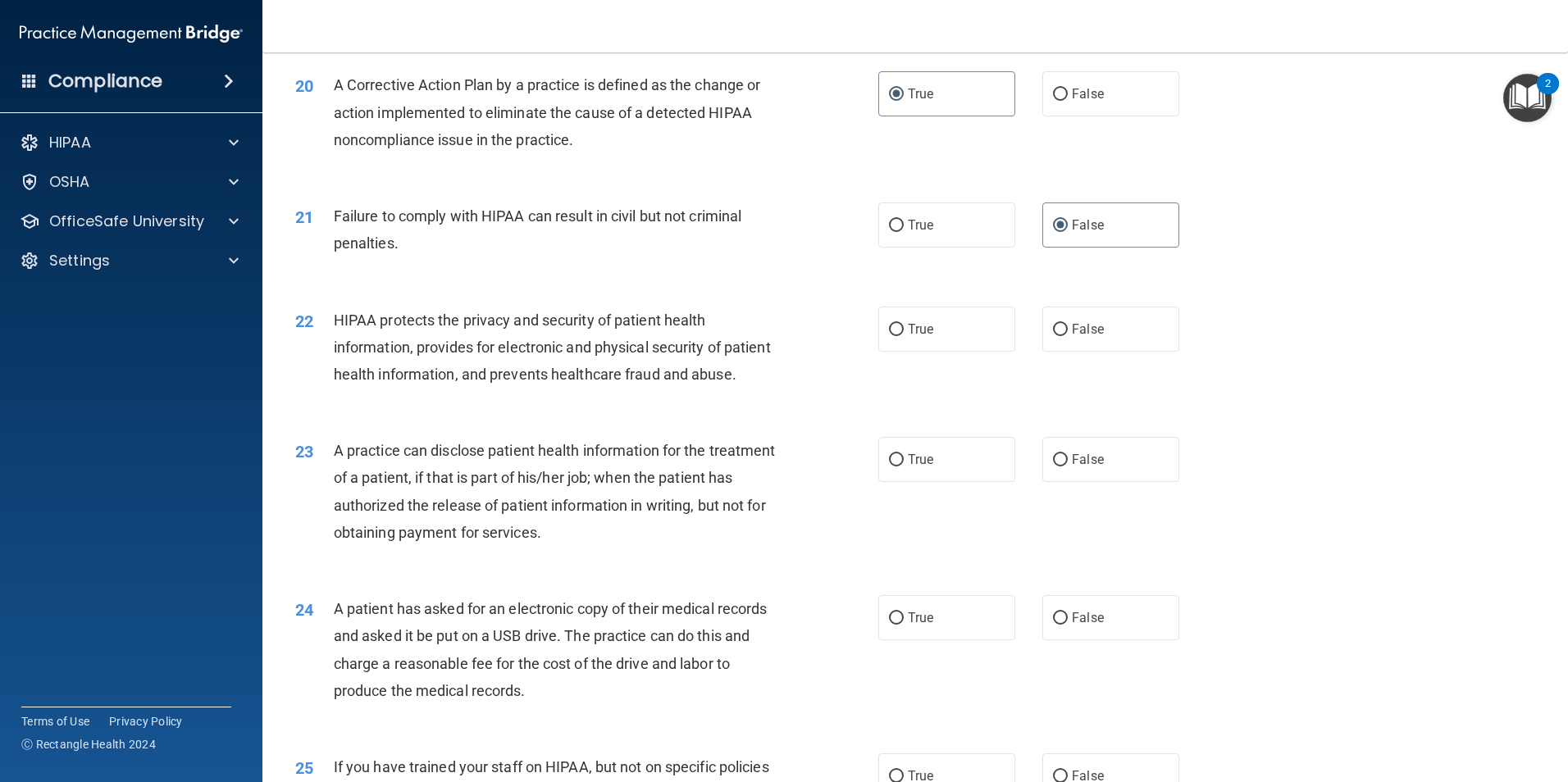
scroll to position [2378, 0]
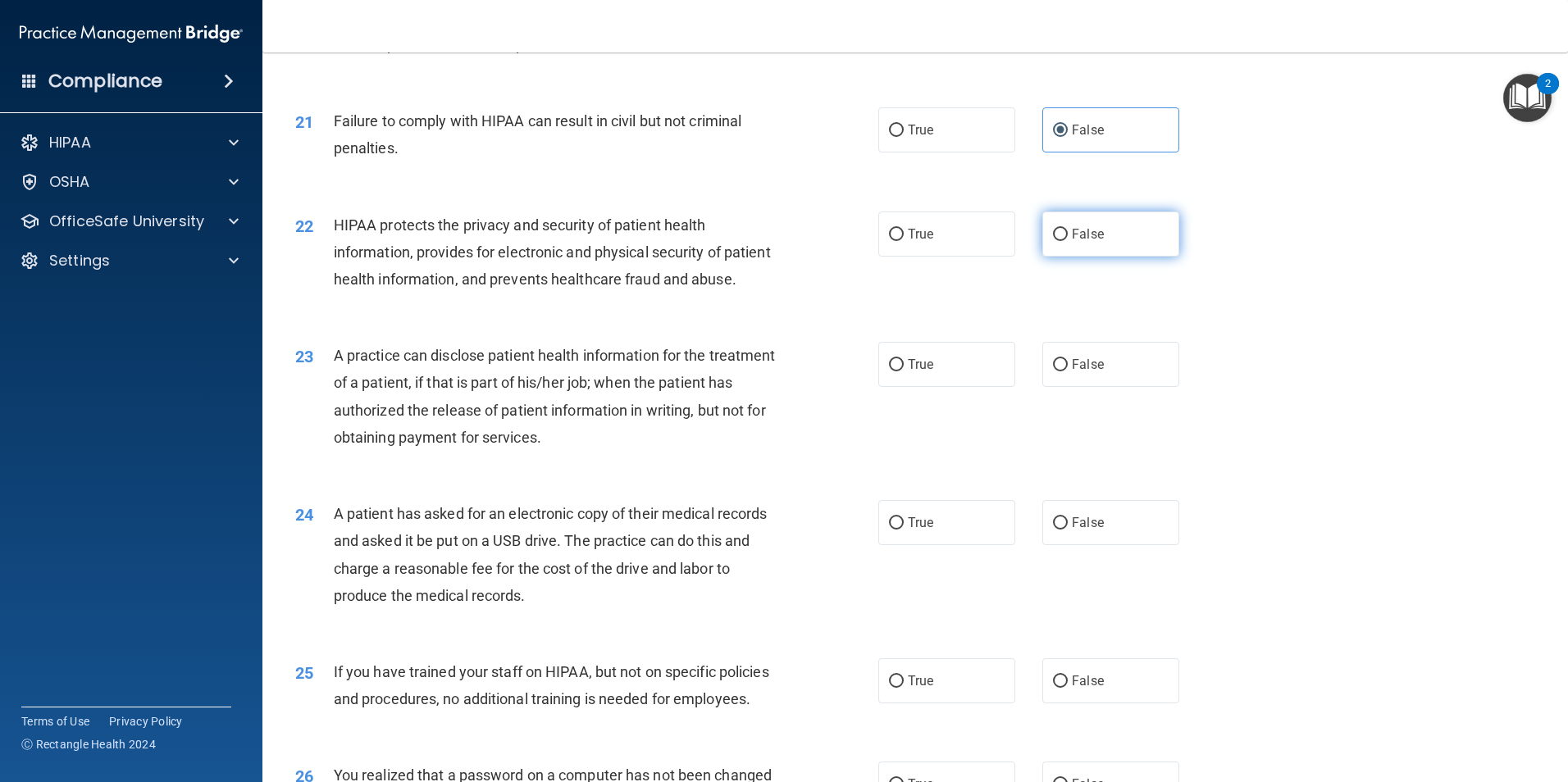
click at [1062, 257] on label "False" at bounding box center [1111, 233] width 137 height 45
click at [1062, 241] on input "False" at bounding box center [1060, 235] width 15 height 12
radio input "true"
click at [893, 371] on input "True" at bounding box center [896, 365] width 15 height 12
radio input "true"
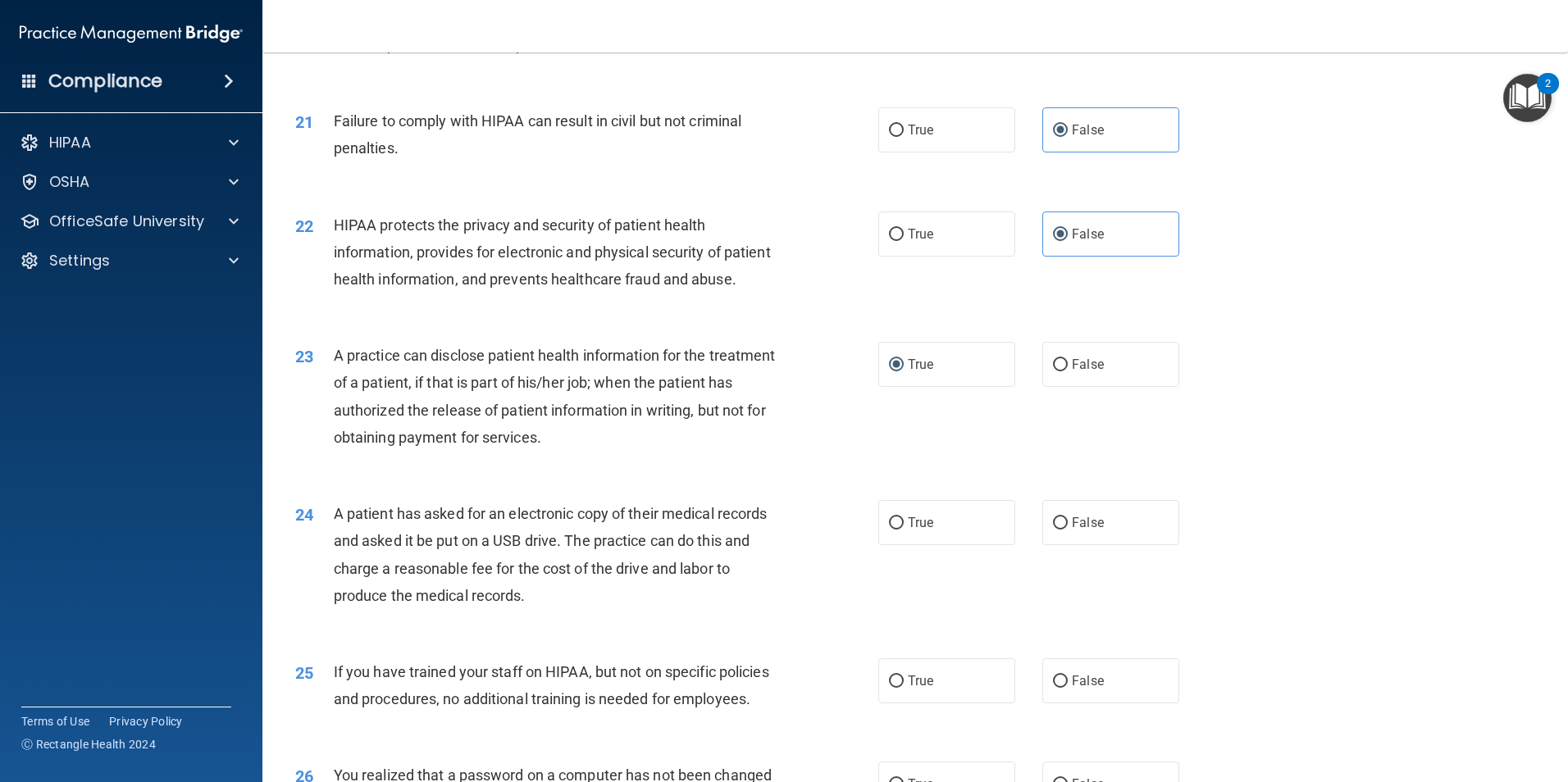
scroll to position [2624, 0]
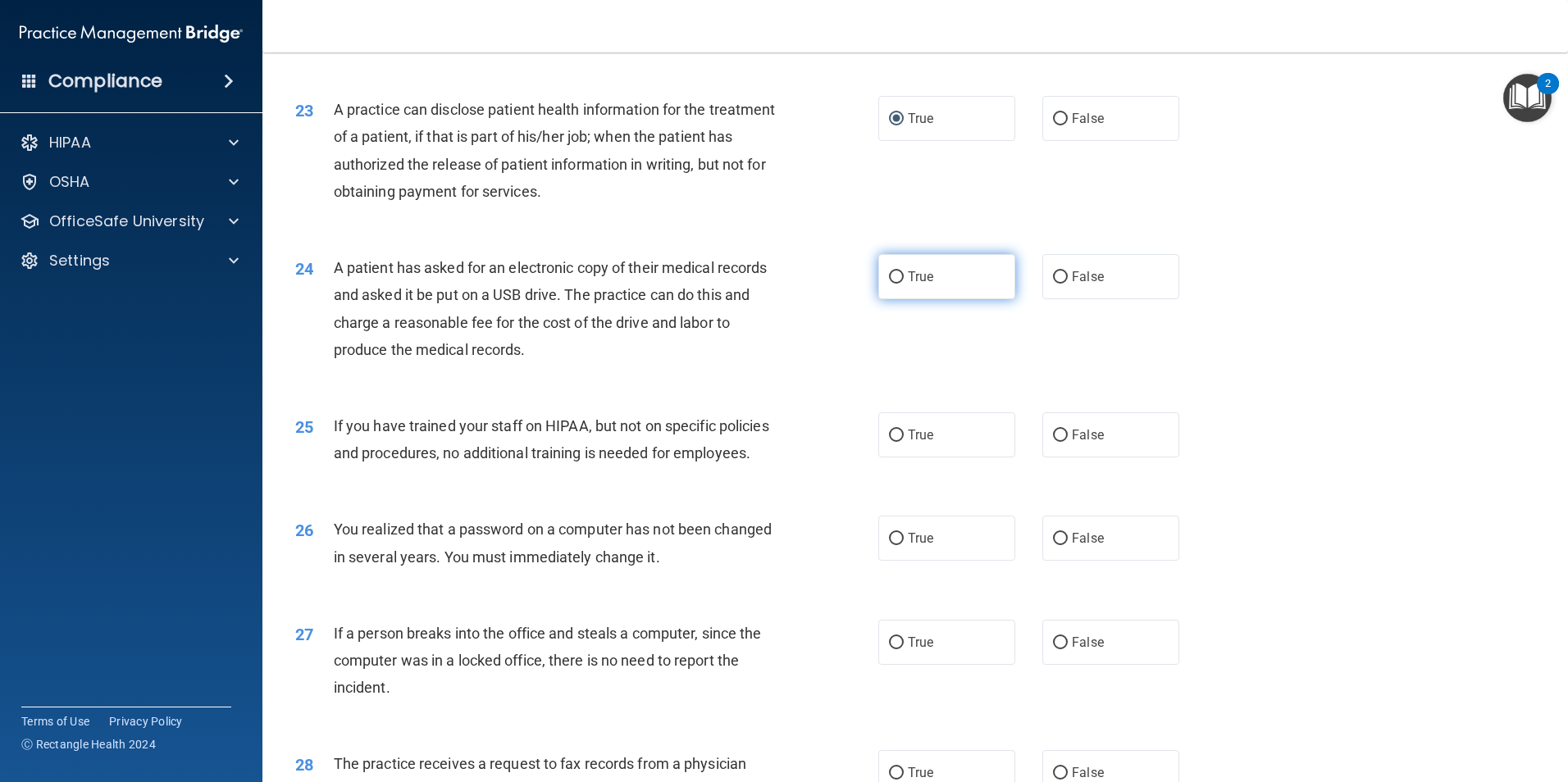
click at [884, 299] on label "True" at bounding box center [947, 276] width 137 height 45
click at [889, 284] on input "True" at bounding box center [896, 278] width 15 height 12
radio input "true"
click at [1052, 457] on label "False" at bounding box center [1111, 435] width 137 height 45
click at [1053, 442] on input "False" at bounding box center [1060, 435] width 15 height 12
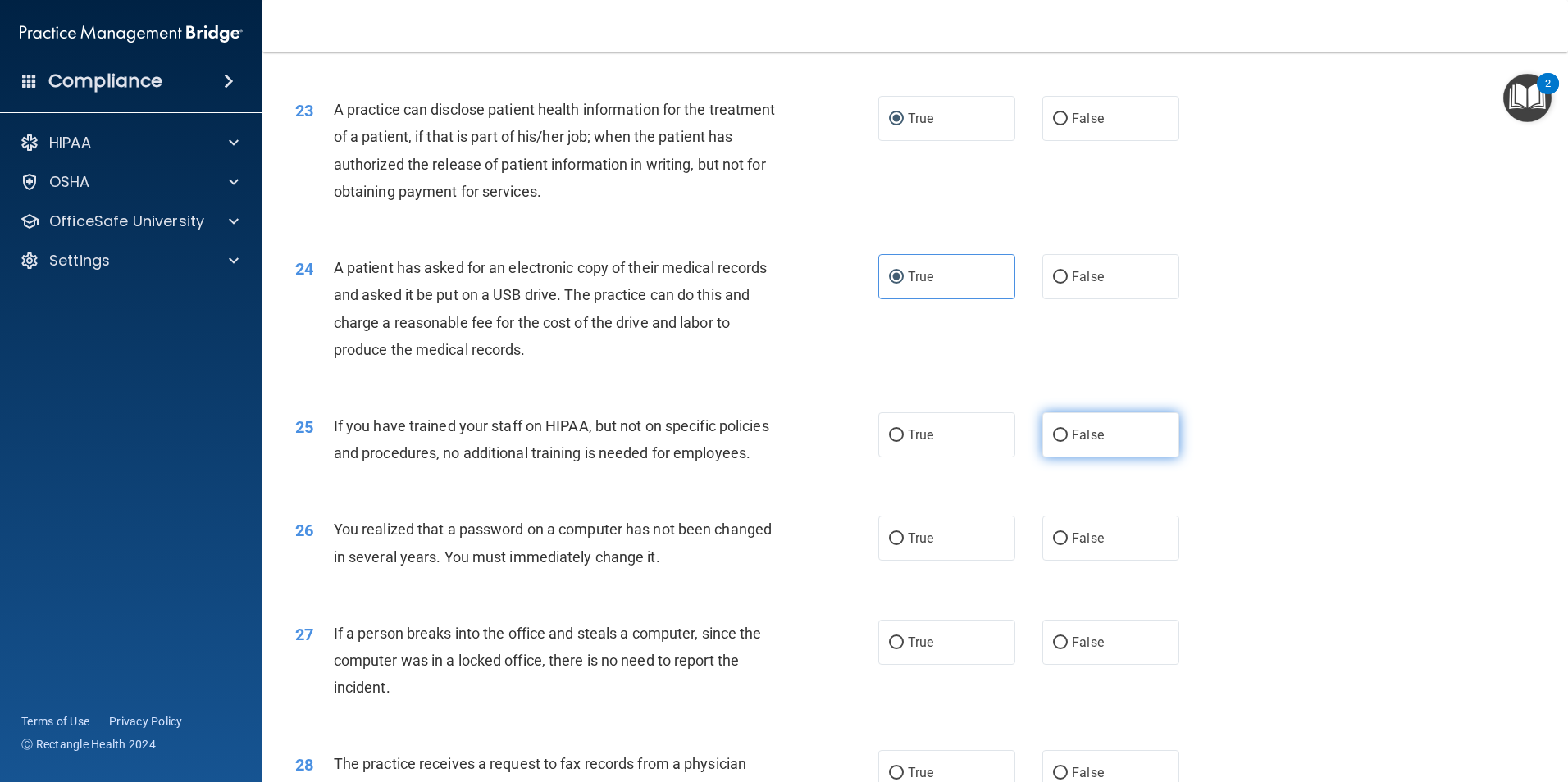
radio input "true"
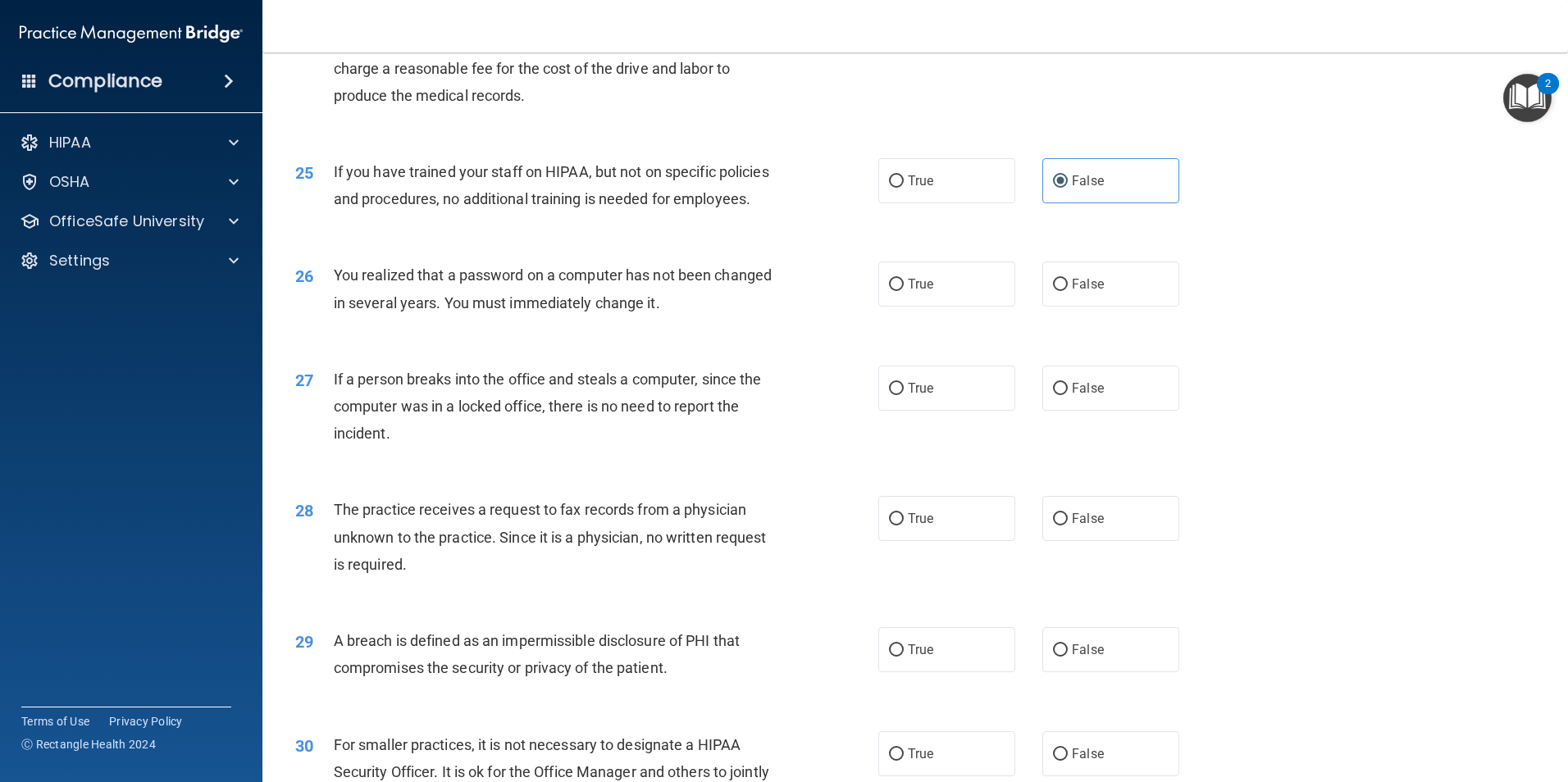
scroll to position [3034, 0]
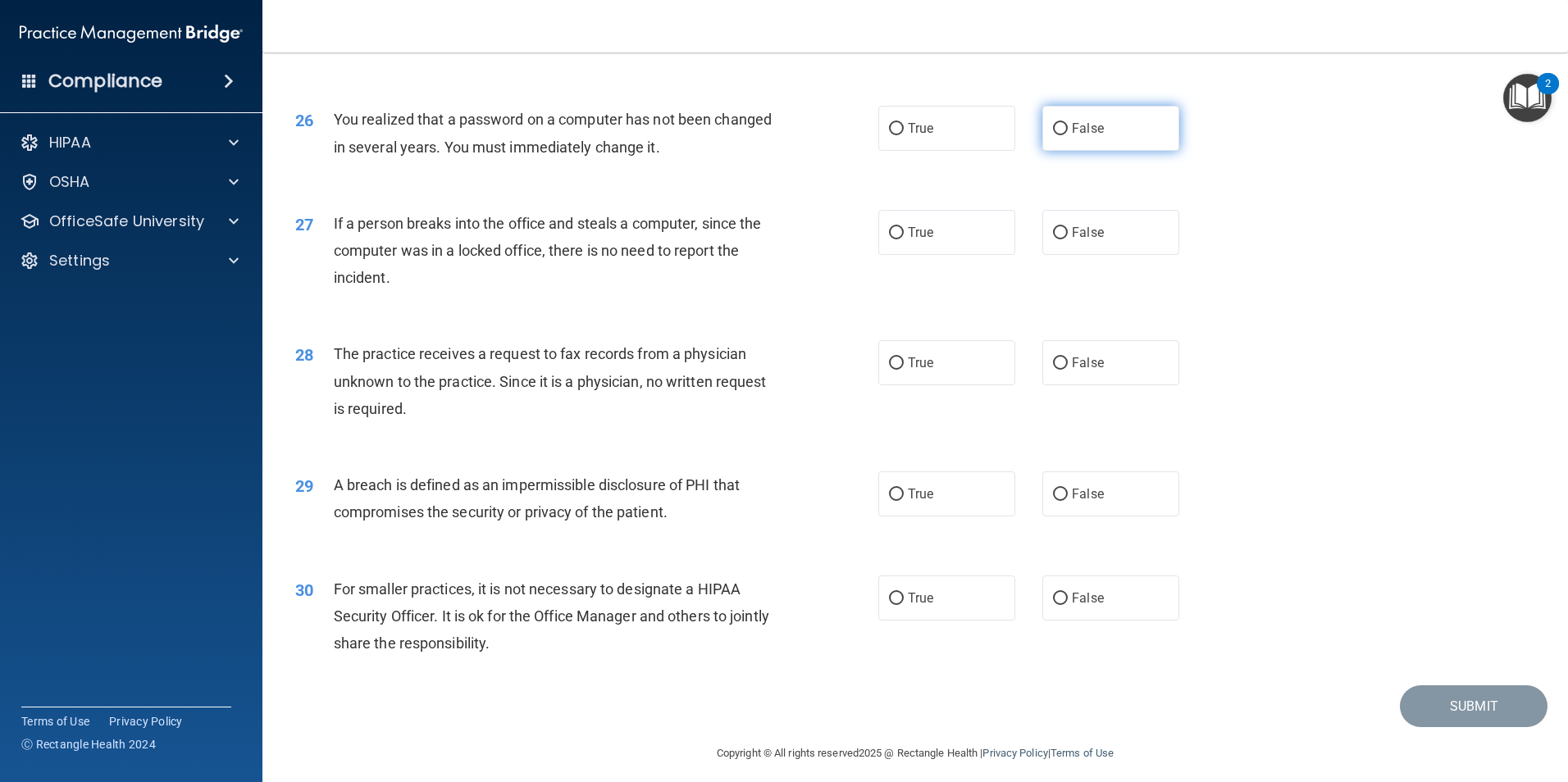
click at [1060, 151] on label "False" at bounding box center [1111, 128] width 137 height 45
click at [1060, 135] on input "False" at bounding box center [1060, 129] width 15 height 12
radio input "true"
click at [1054, 239] on input "False" at bounding box center [1060, 233] width 15 height 12
radio input "true"
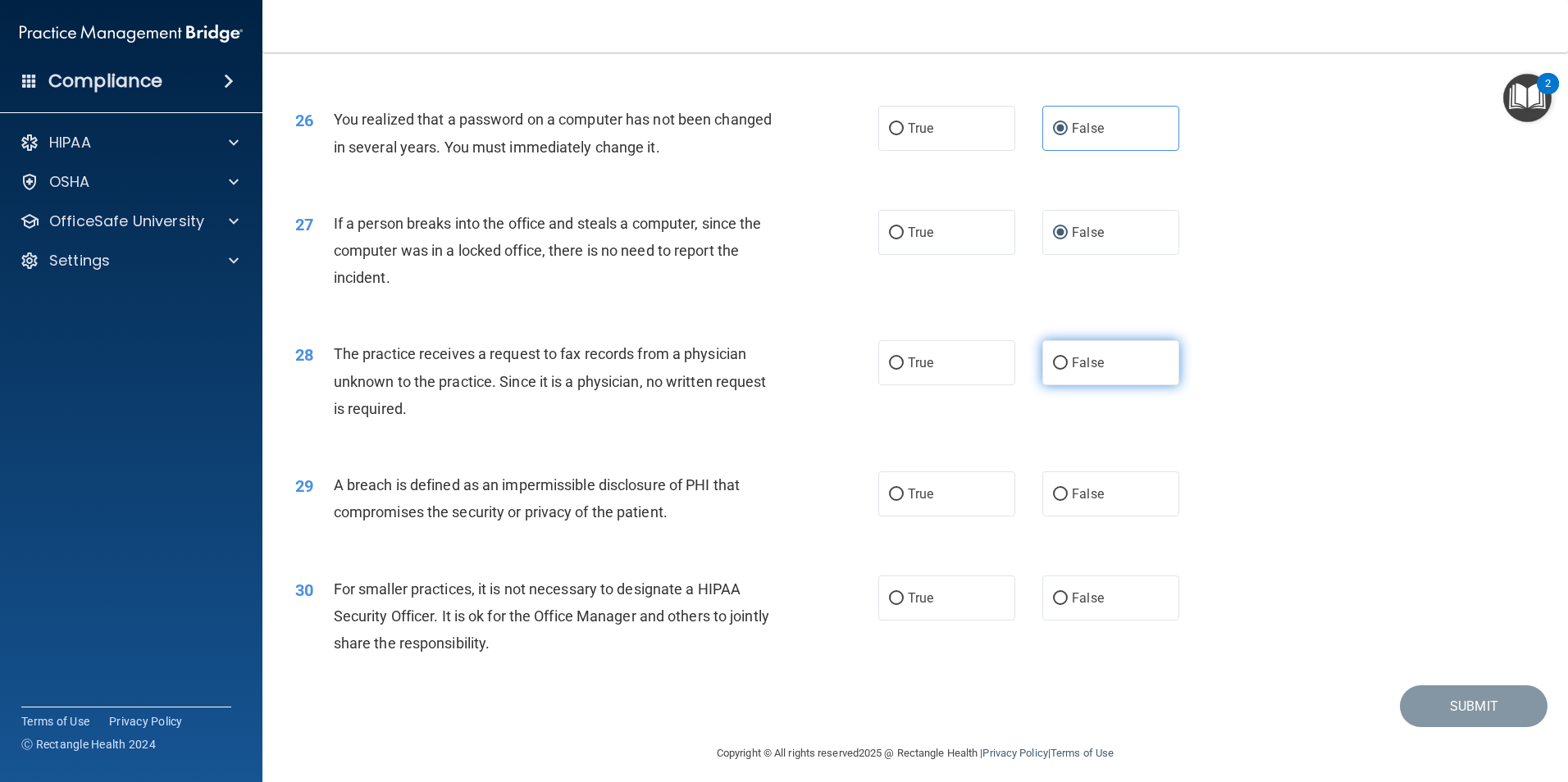
click at [1053, 369] on input "False" at bounding box center [1060, 363] width 15 height 12
radio input "true"
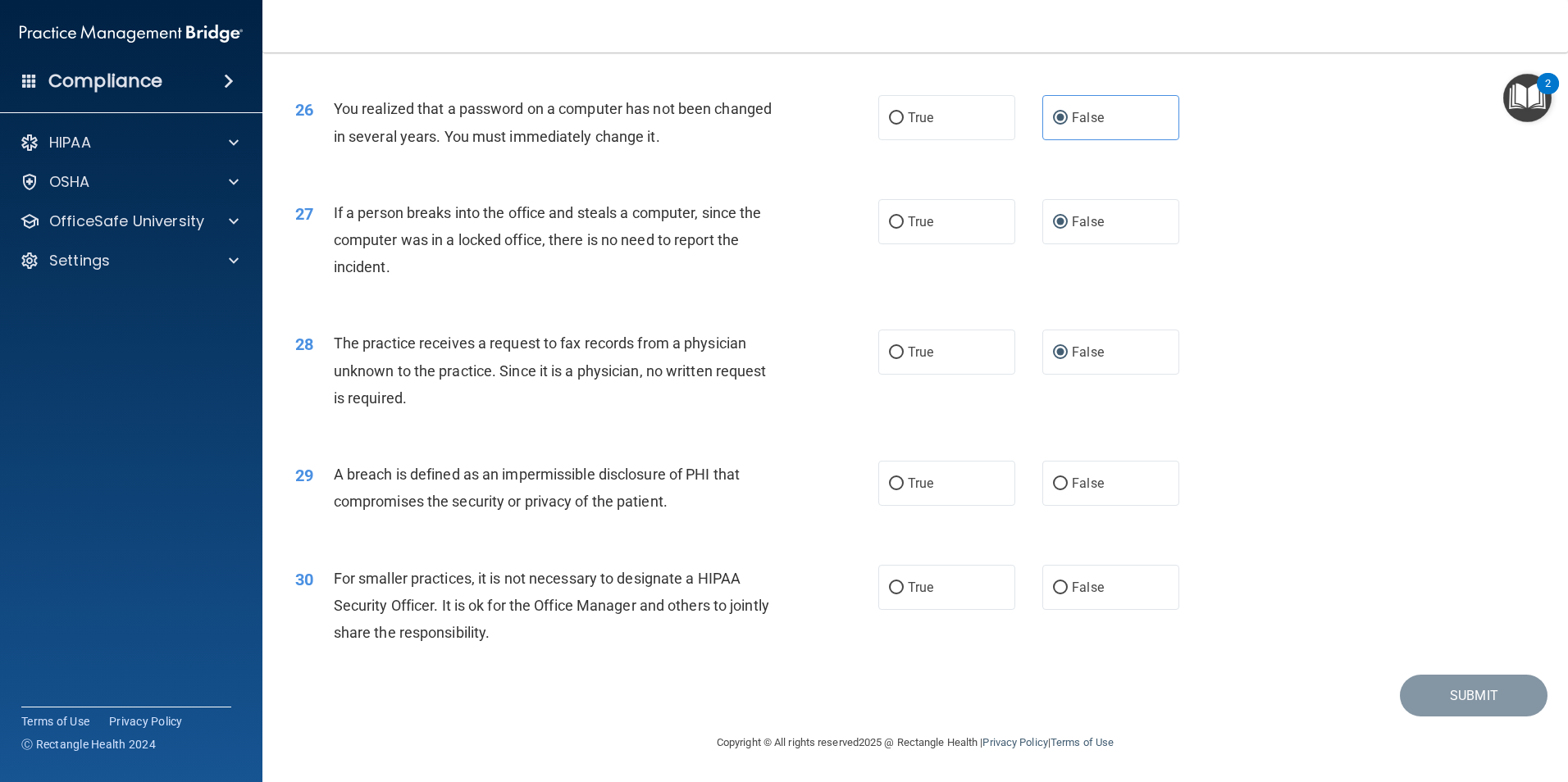
scroll to position [3125, 0]
click at [891, 476] on label "True" at bounding box center [947, 483] width 137 height 45
click at [891, 478] on input "True" at bounding box center [896, 484] width 15 height 12
radio input "true"
click at [900, 584] on label "True" at bounding box center [947, 587] width 137 height 45
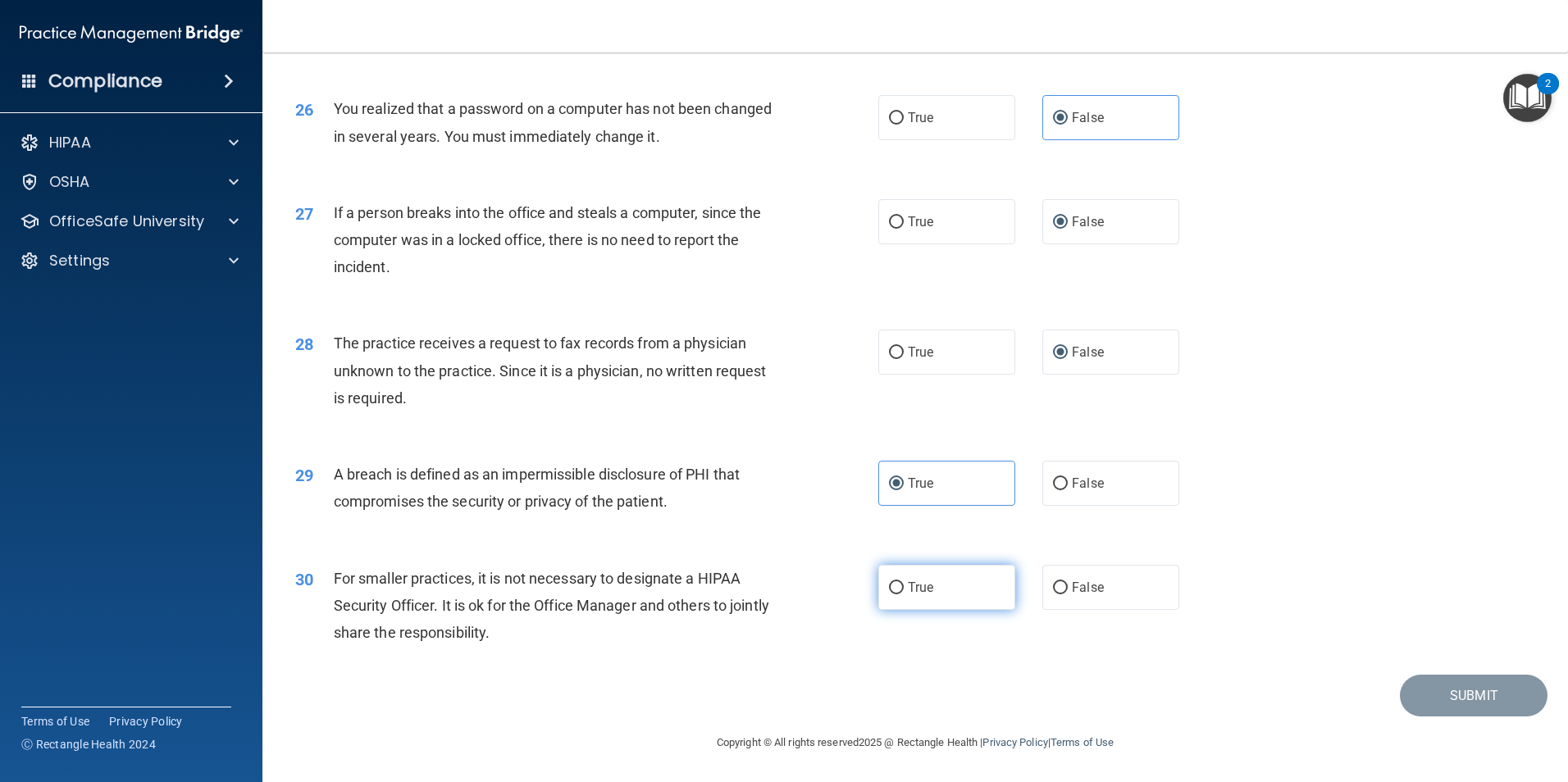
click at [900, 584] on input "True" at bounding box center [896, 588] width 15 height 12
radio input "true"
click at [1422, 694] on button "Submit" at bounding box center [1474, 696] width 148 height 42
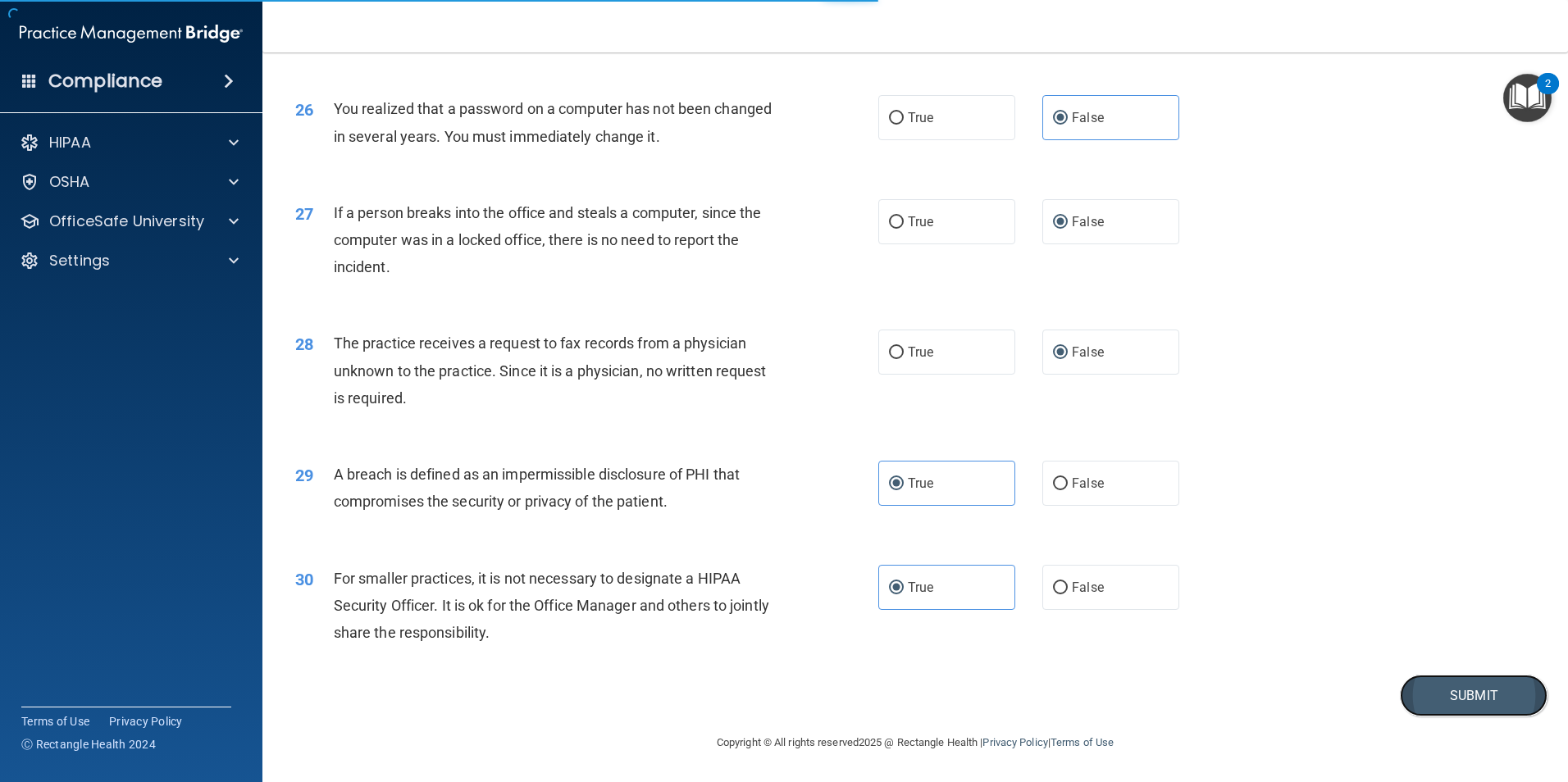
click at [1449, 690] on button "Submit" at bounding box center [1474, 696] width 148 height 42
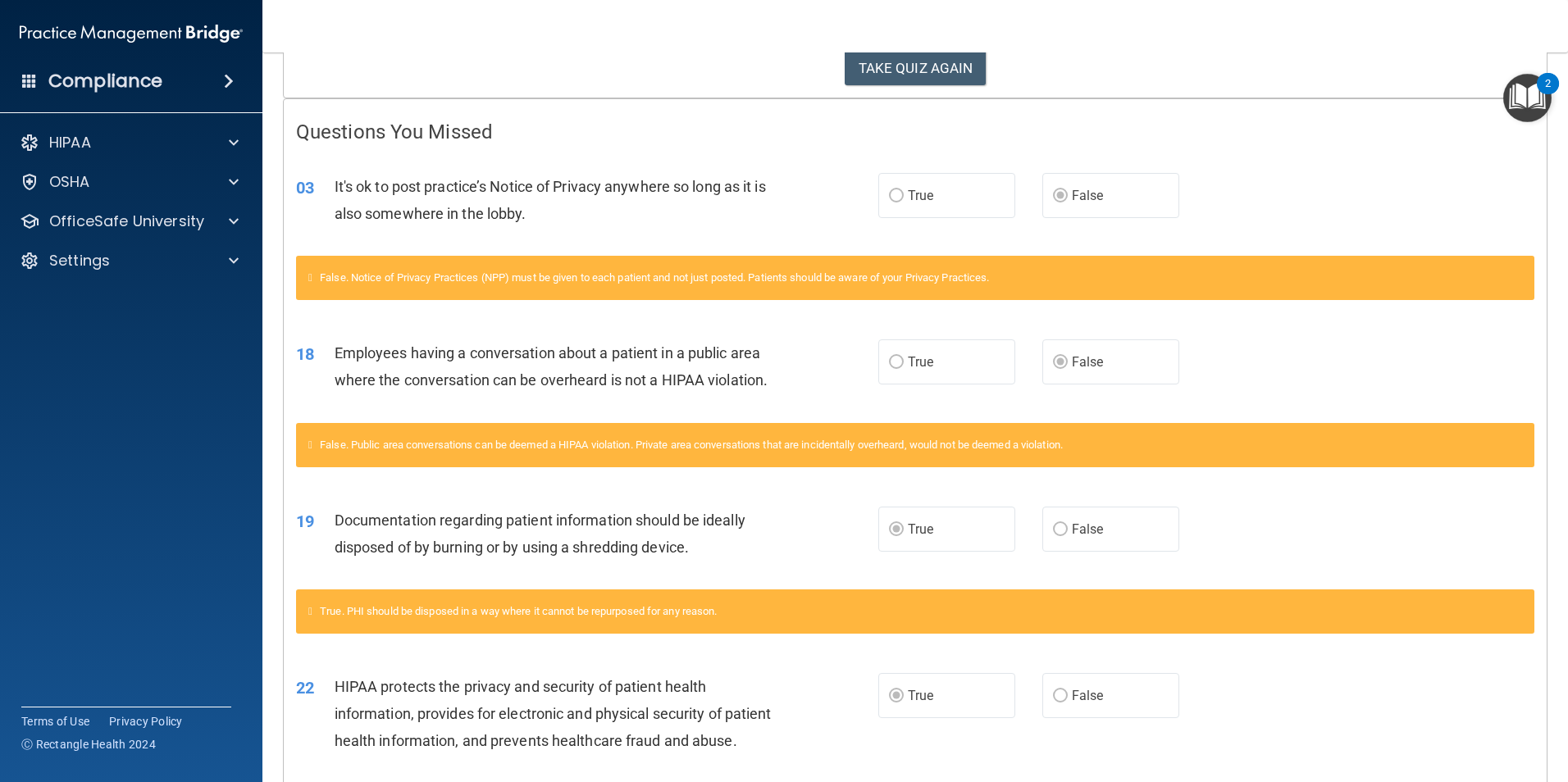
scroll to position [328, 0]
